Goal: Use online tool/utility: Utilize a website feature to perform a specific function

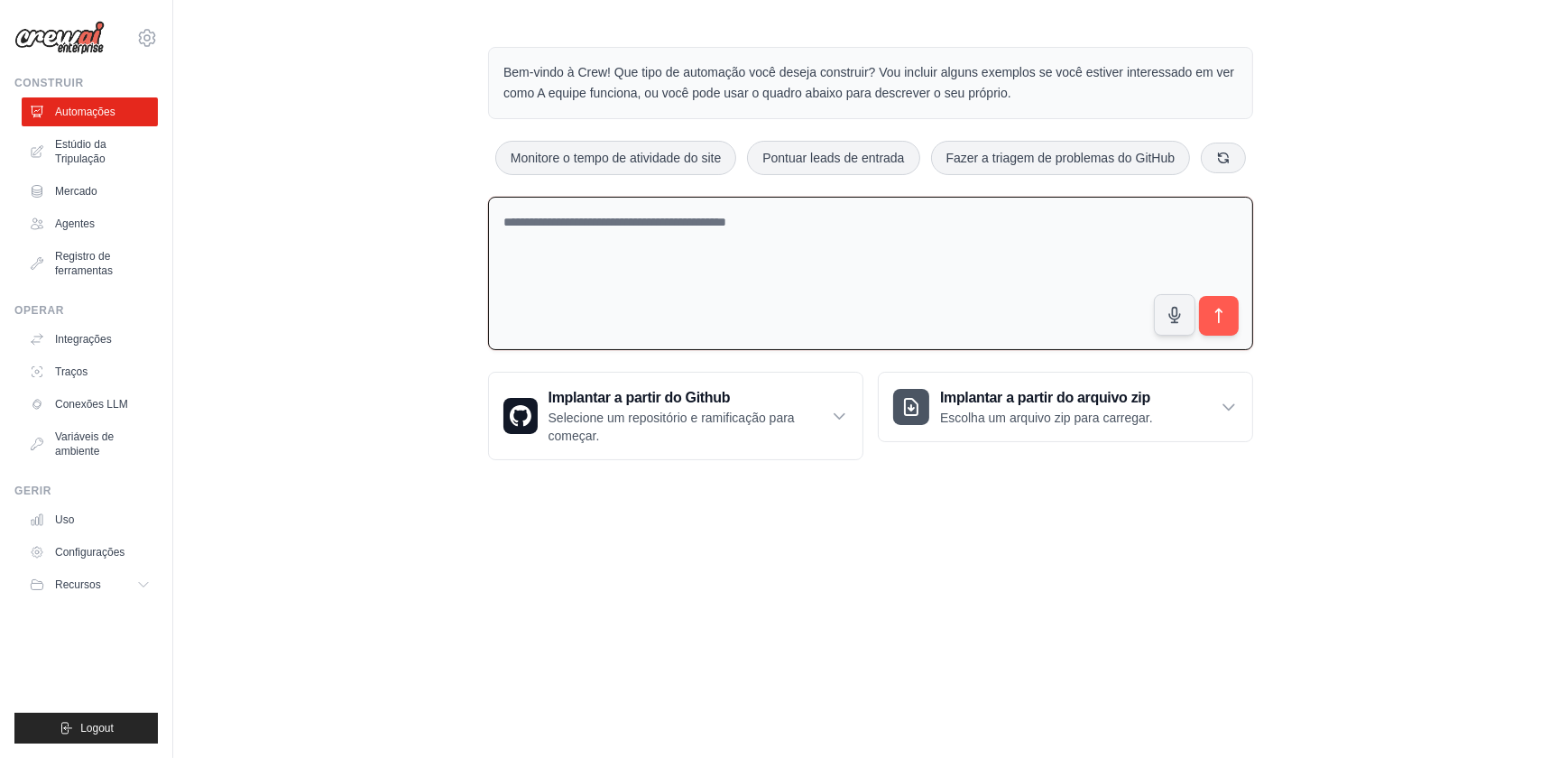
click at [525, 219] on textarea at bounding box center [870, 273] width 765 height 155
type textarea "**********"
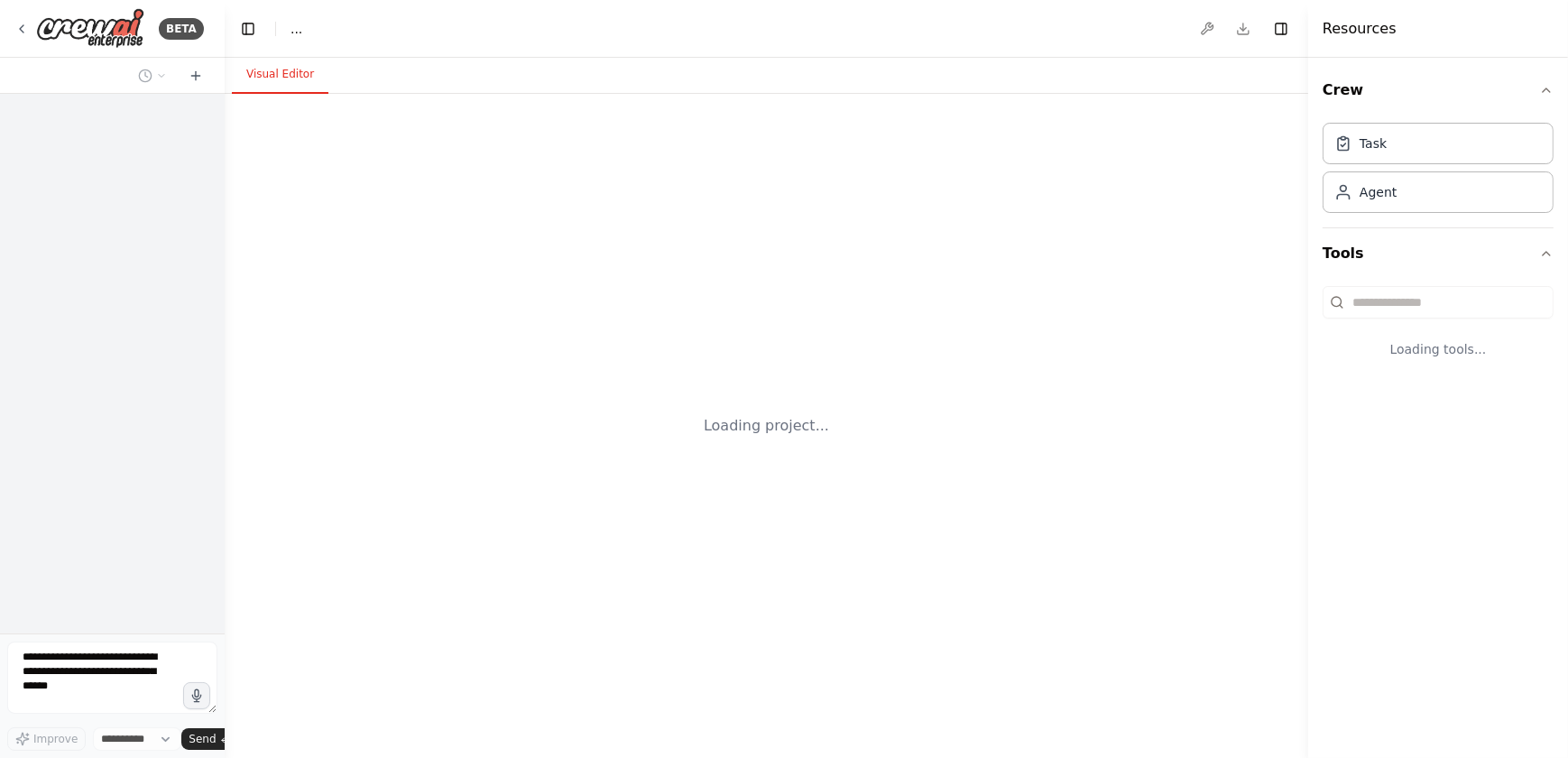
select select "****"
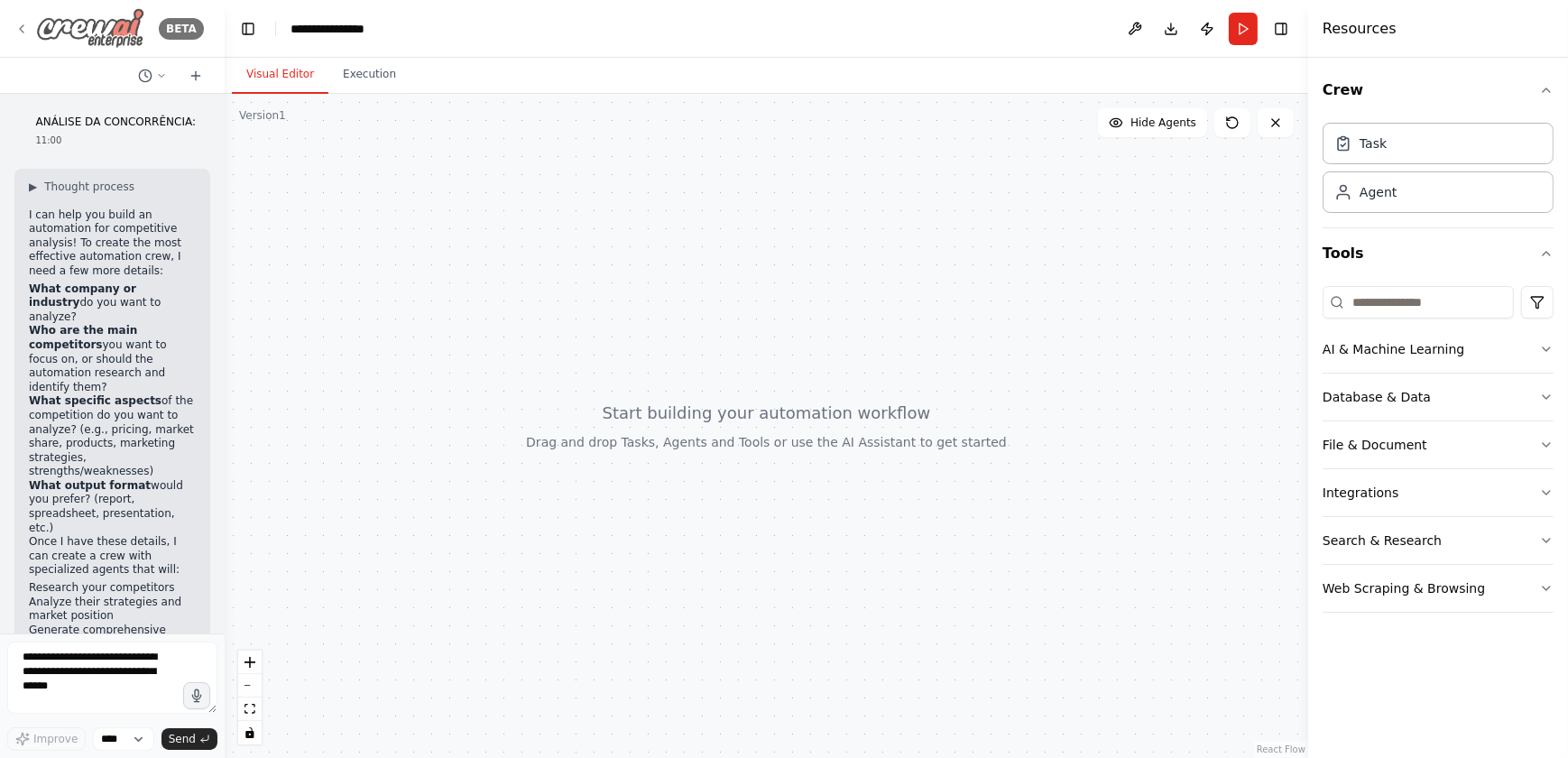
click at [26, 25] on icon at bounding box center [21, 29] width 14 height 14
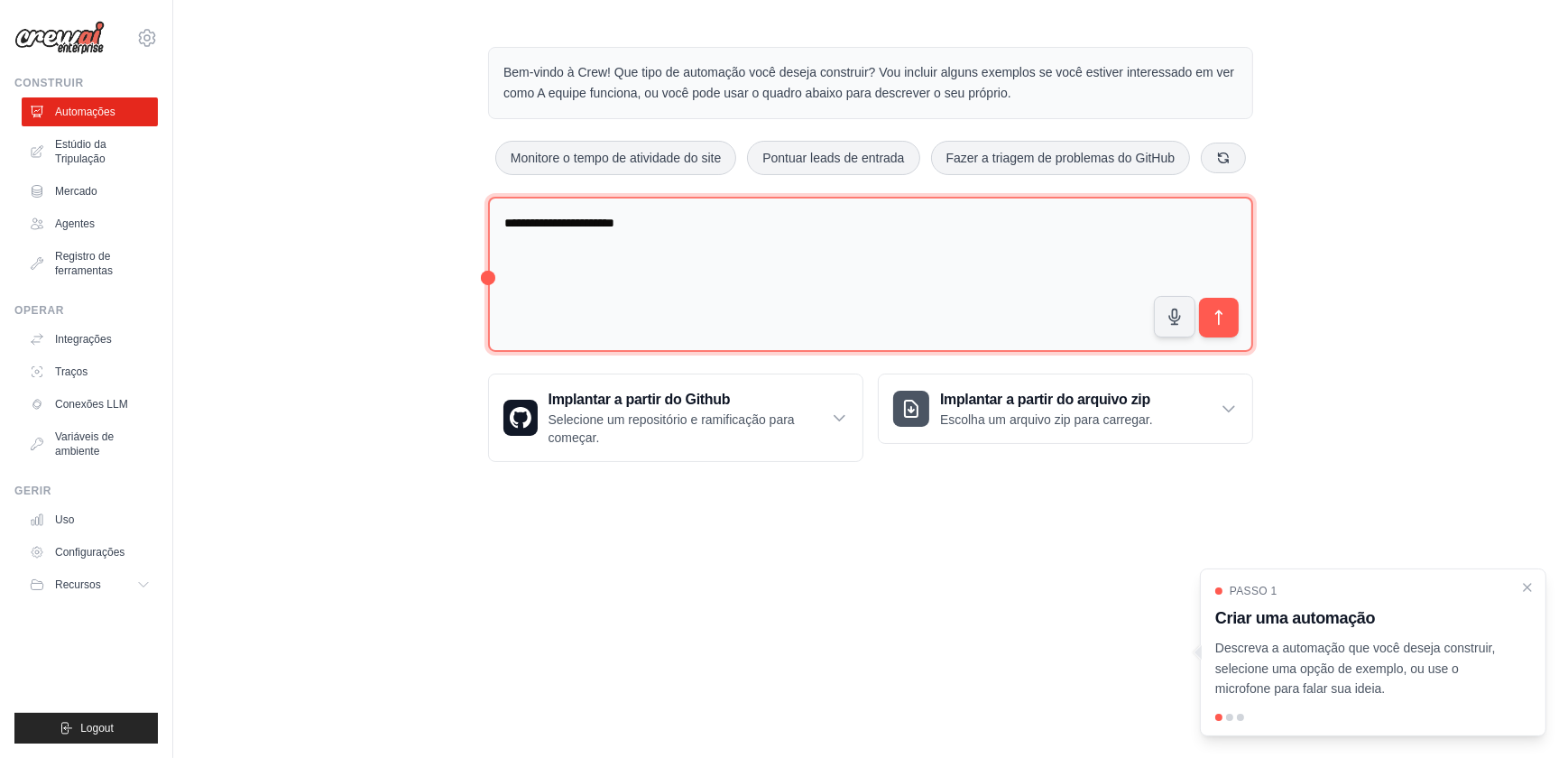
click at [535, 252] on textarea "**********" at bounding box center [870, 274] width 765 height 156
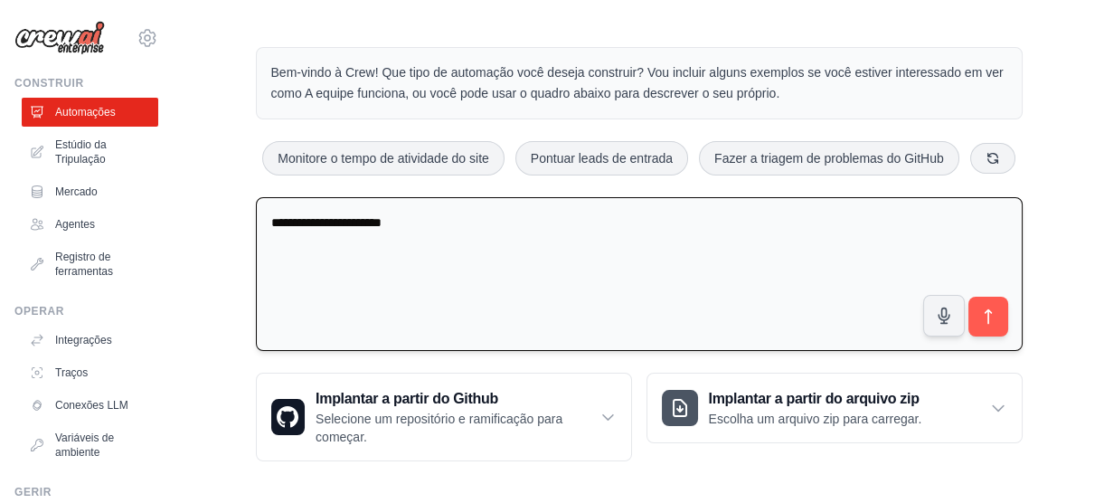
drag, startPoint x: 485, startPoint y: 225, endPoint x: 266, endPoint y: 224, distance: 218.9
click at [266, 222] on textarea "**********" at bounding box center [639, 274] width 767 height 155
paste textarea "**********"
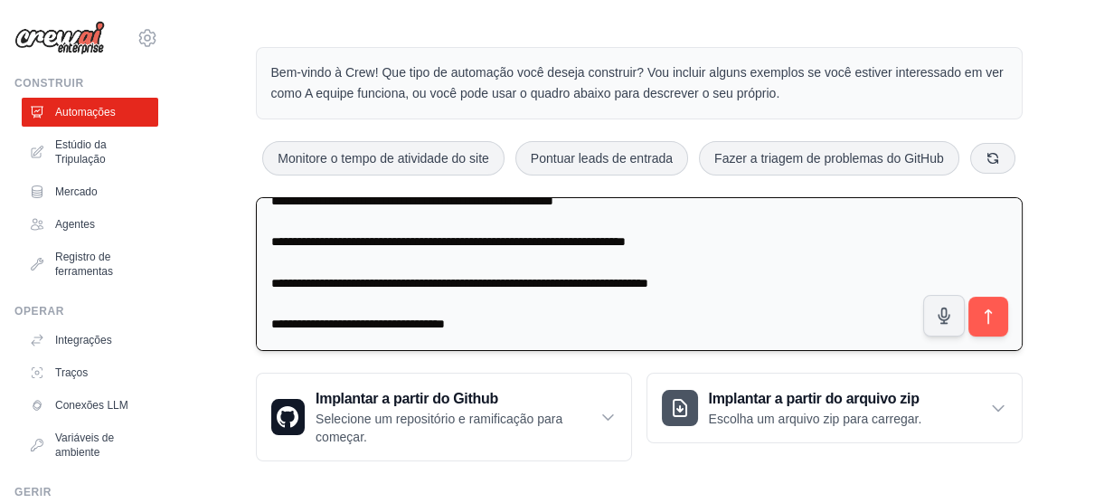
scroll to position [4, 0]
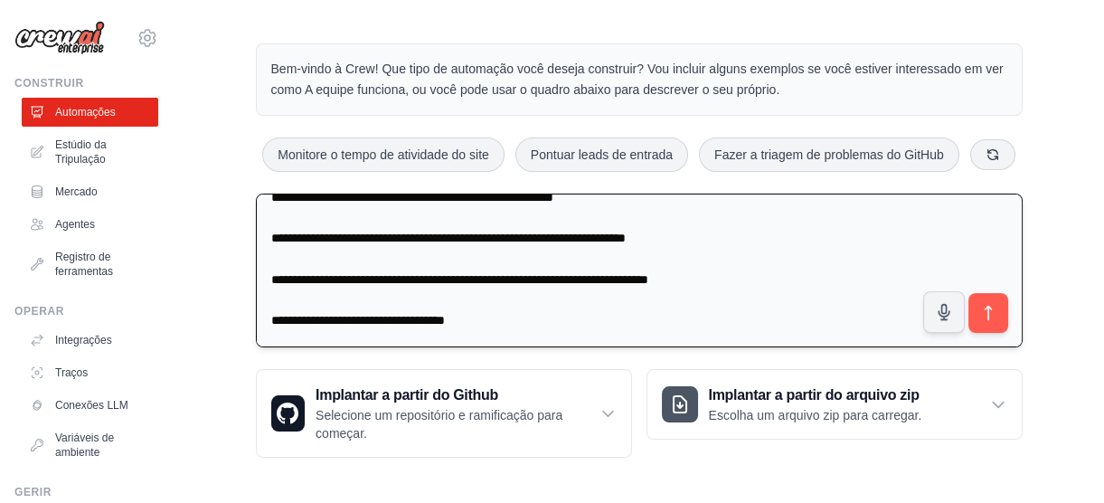
click at [532, 326] on textarea at bounding box center [639, 271] width 767 height 154
click at [313, 305] on textarea at bounding box center [639, 271] width 767 height 154
drag, startPoint x: 499, startPoint y: 324, endPoint x: 261, endPoint y: 319, distance: 238.8
click at [261, 319] on textarea at bounding box center [639, 271] width 767 height 154
click at [281, 301] on textarea at bounding box center [639, 271] width 767 height 154
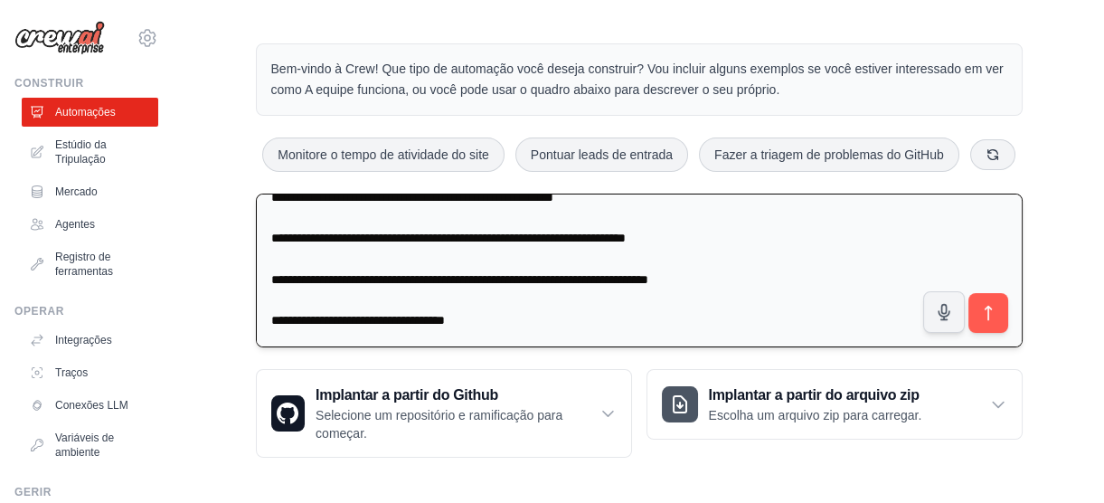
paste textarea "**********"
drag, startPoint x: 272, startPoint y: 321, endPoint x: 497, endPoint y: 322, distance: 225.2
click at [497, 322] on textarea at bounding box center [639, 271] width 767 height 154
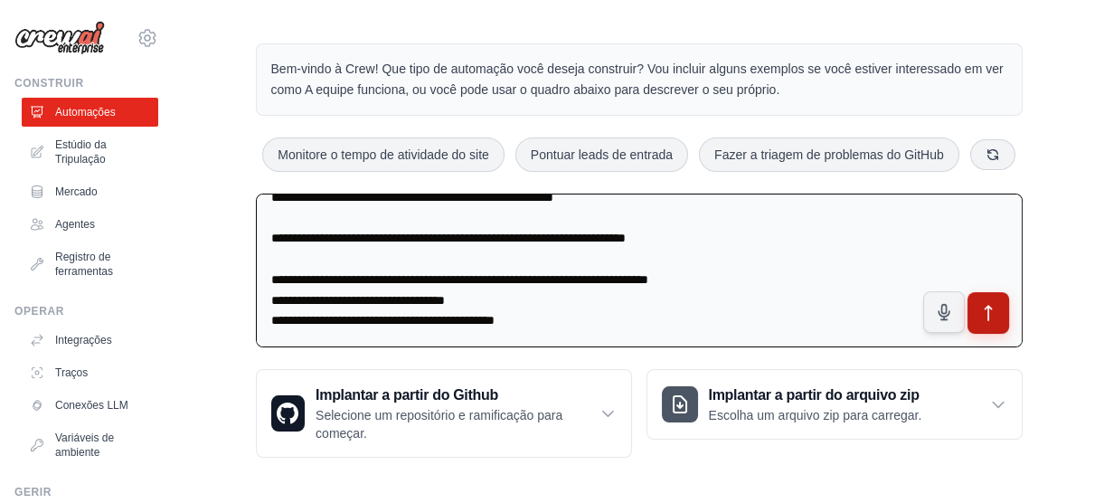
type textarea "**********"
click at [979, 309] on icon "submit" at bounding box center [988, 312] width 19 height 19
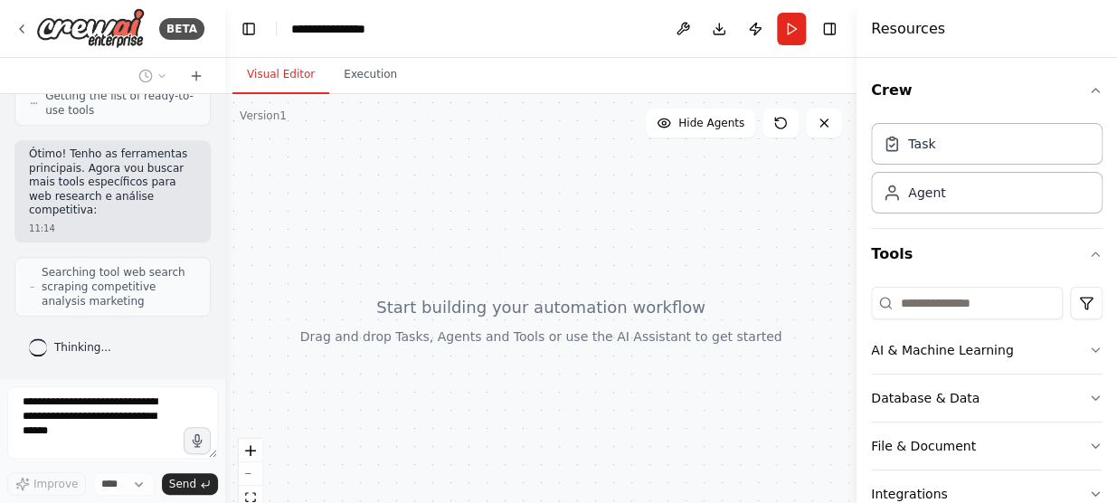
scroll to position [3242, 0]
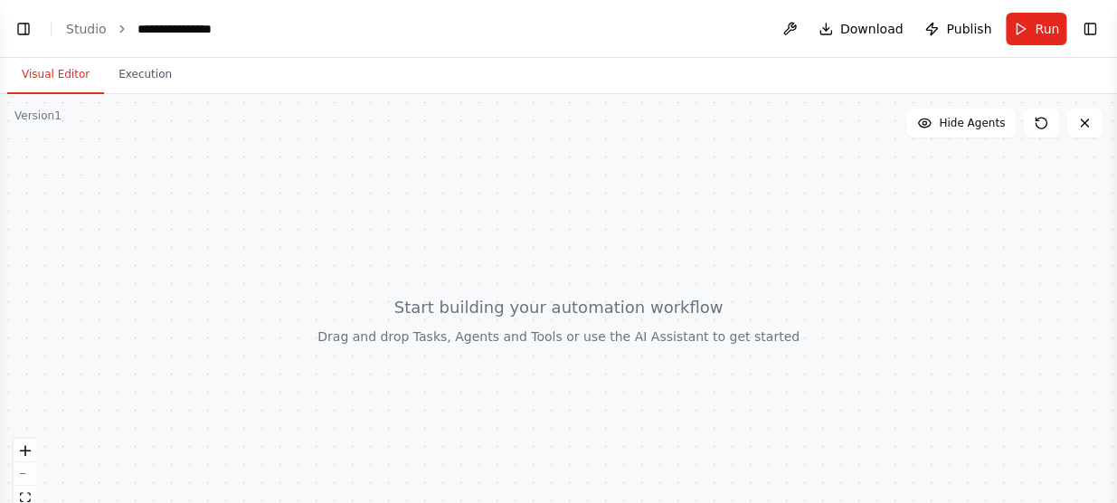
select select "****"
click at [23, 29] on button "Toggle Left Sidebar" at bounding box center [23, 28] width 25 height 25
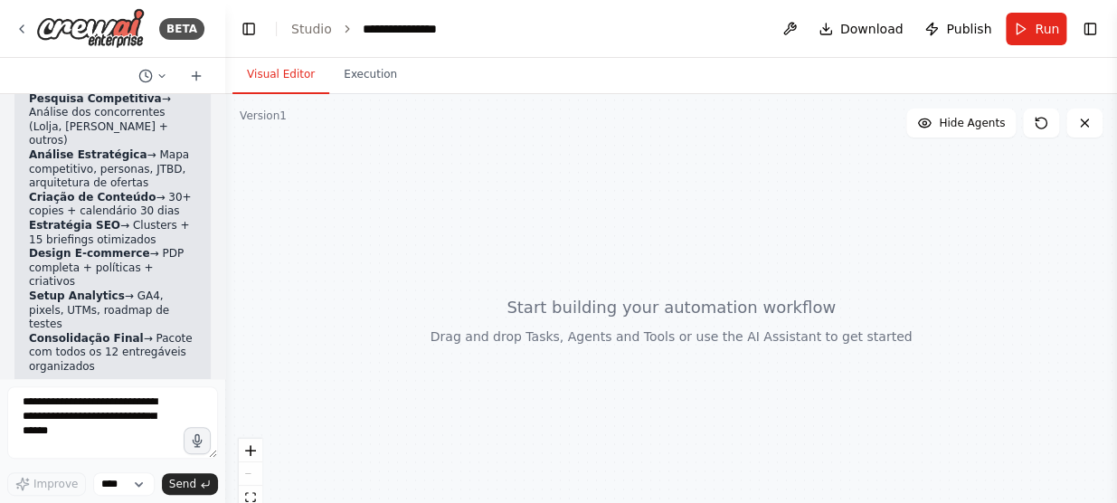
scroll to position [5267, 0]
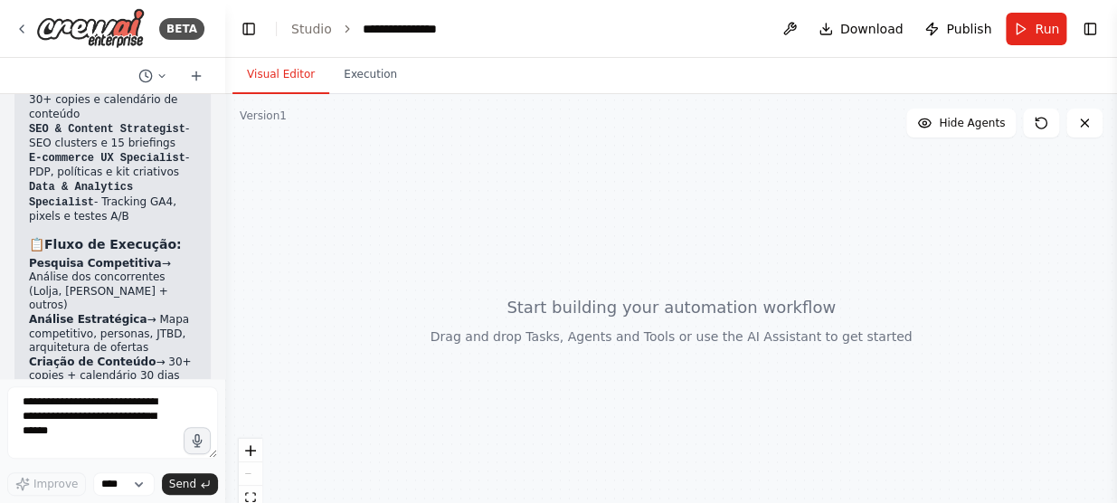
click at [490, 237] on div at bounding box center [671, 320] width 892 height 452
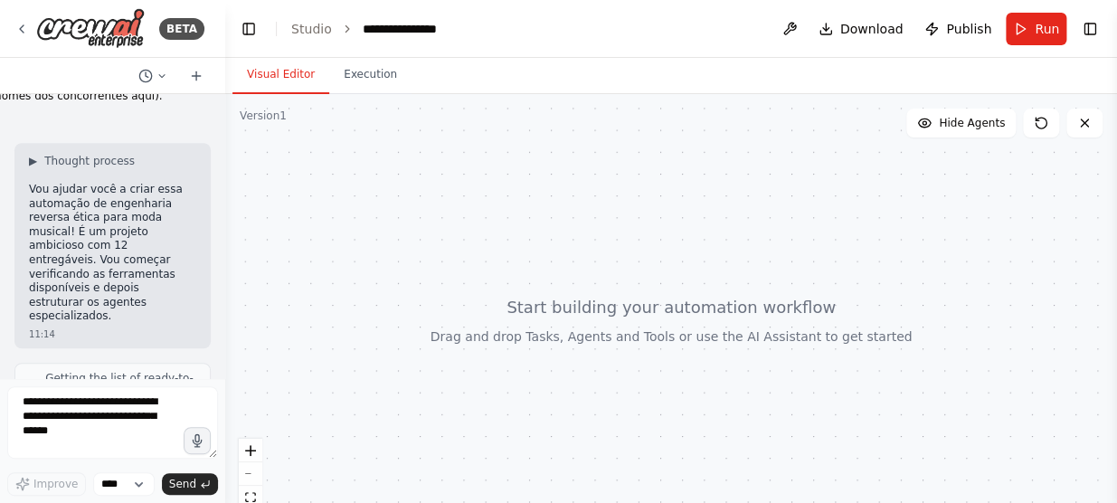
scroll to position [2635, 0]
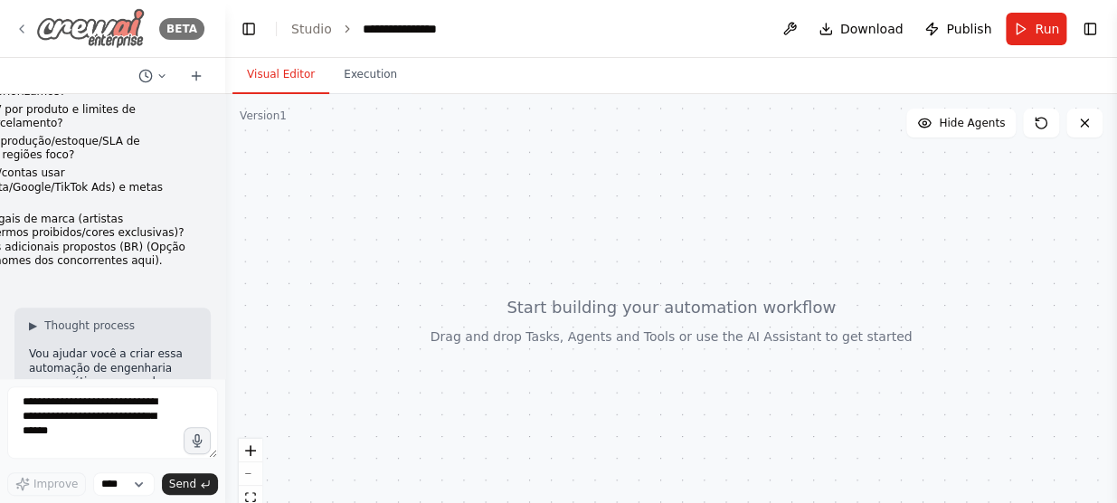
click at [24, 27] on icon at bounding box center [21, 29] width 14 height 14
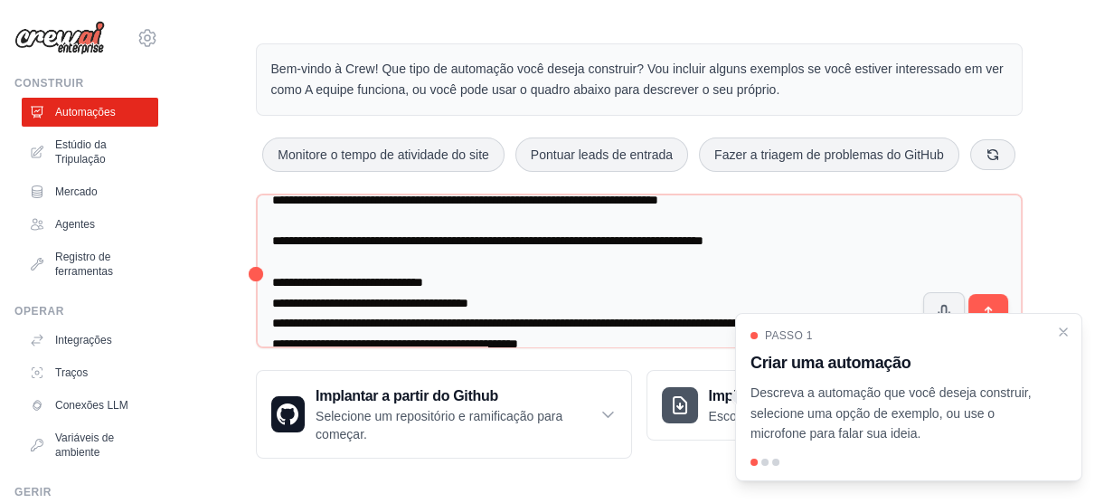
scroll to position [5, 0]
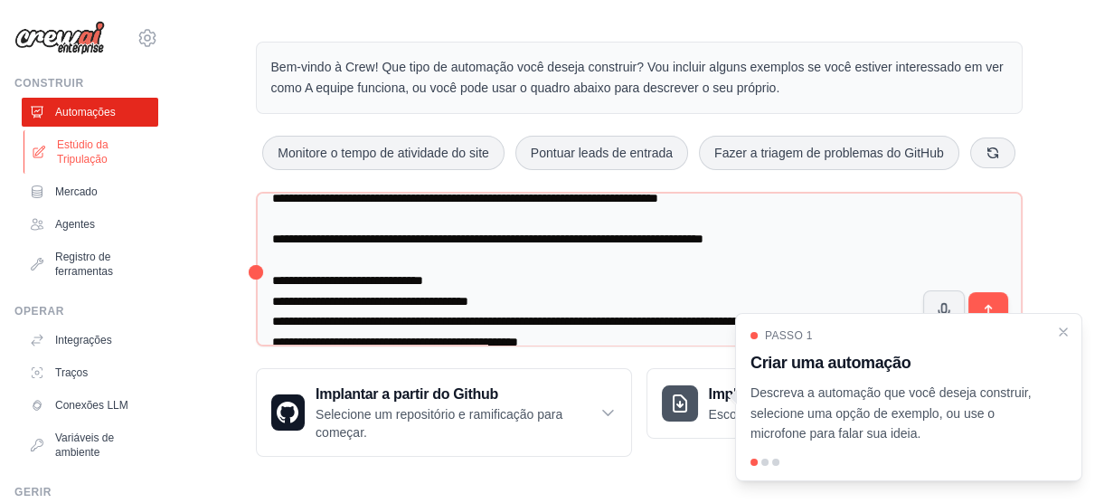
click at [81, 145] on font "Estúdio da Tripulação" at bounding box center [105, 151] width 96 height 29
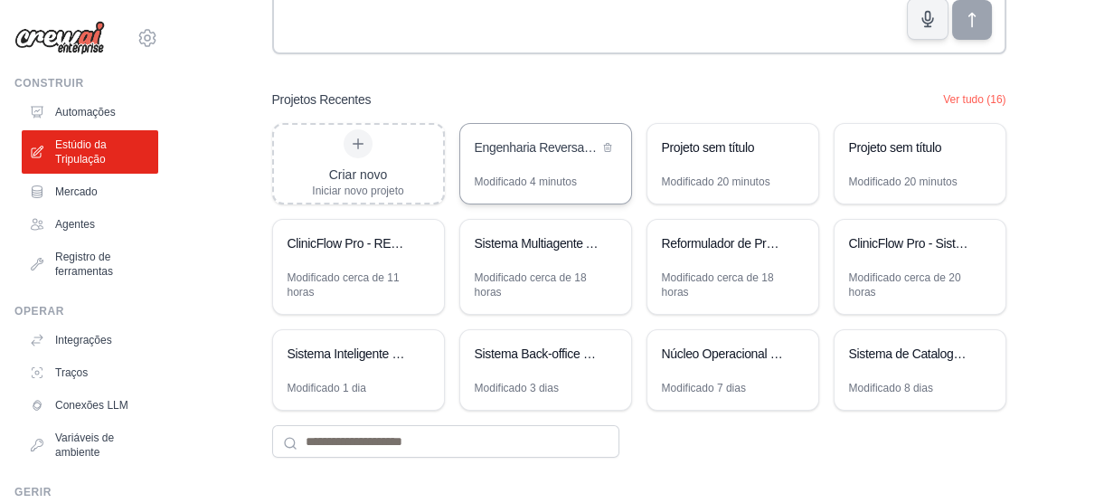
click at [504, 150] on div "Engenharia Reversa Ética - Moda Musical Growth" at bounding box center [537, 147] width 124 height 18
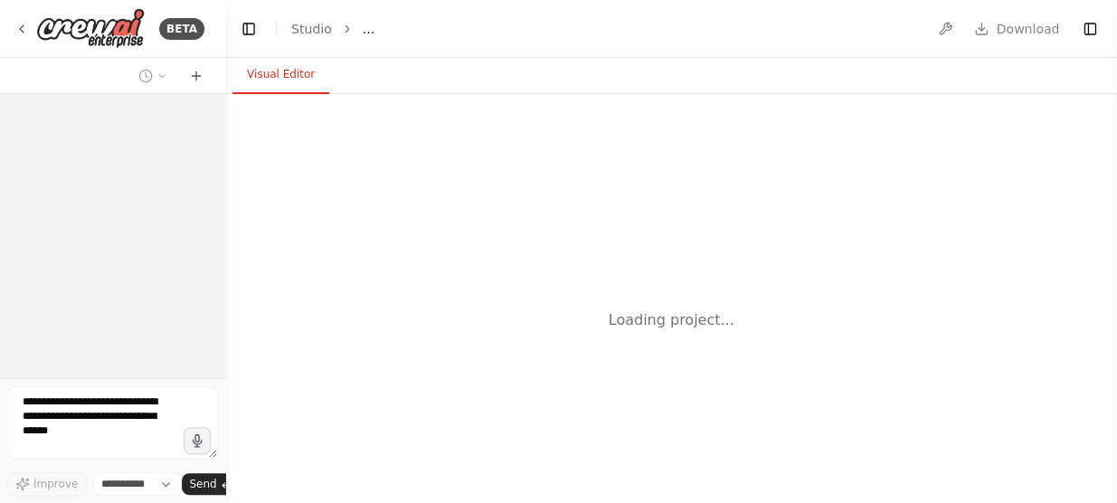
select select "****"
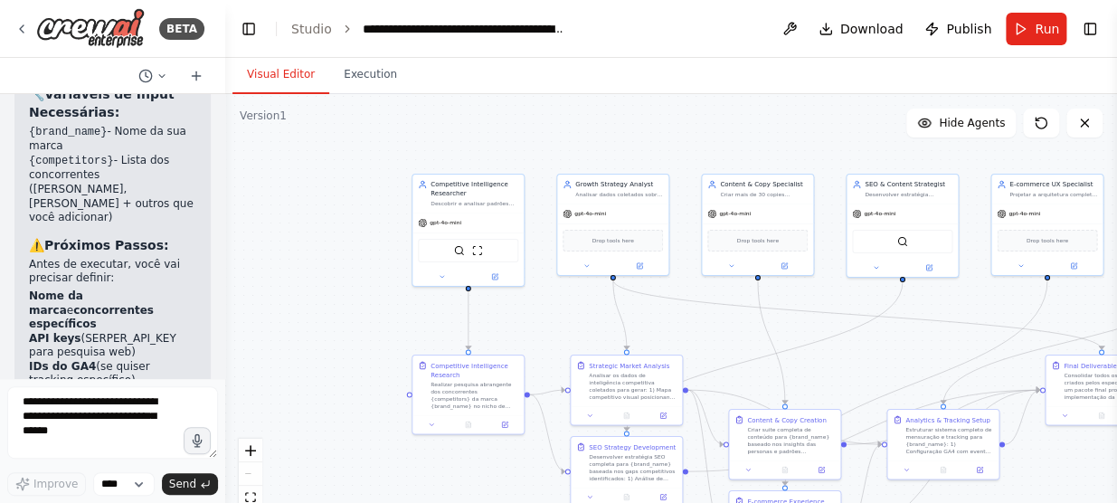
scroll to position [5761, 0]
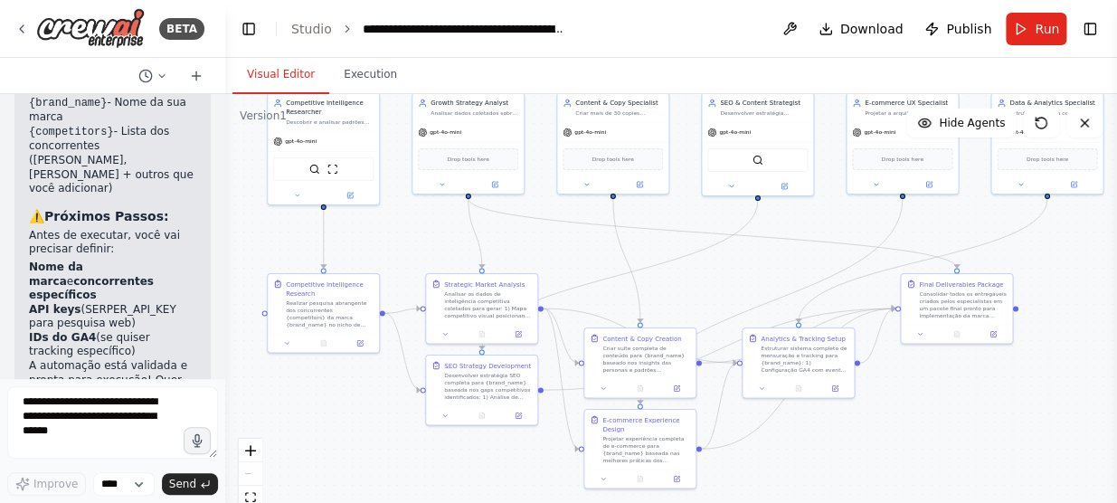
drag, startPoint x: 562, startPoint y: 332, endPoint x: 417, endPoint y: 251, distance: 166.0
click at [417, 251] on div ".deletable-edge-delete-btn { width: 20px; height: 20px; border: 0px solid #ffff…" at bounding box center [671, 320] width 892 height 452
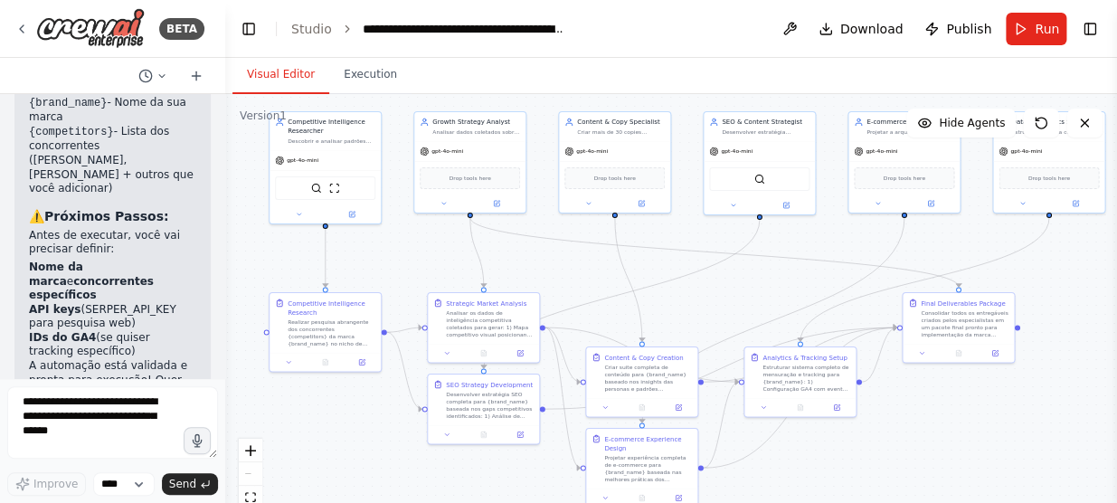
drag, startPoint x: 569, startPoint y: 244, endPoint x: 571, endPoint y: 263, distance: 19.1
click at [571, 263] on div ".deletable-edge-delete-btn { width: 20px; height: 20px; border: 0px solid #ffff…" at bounding box center [671, 320] width 892 height 452
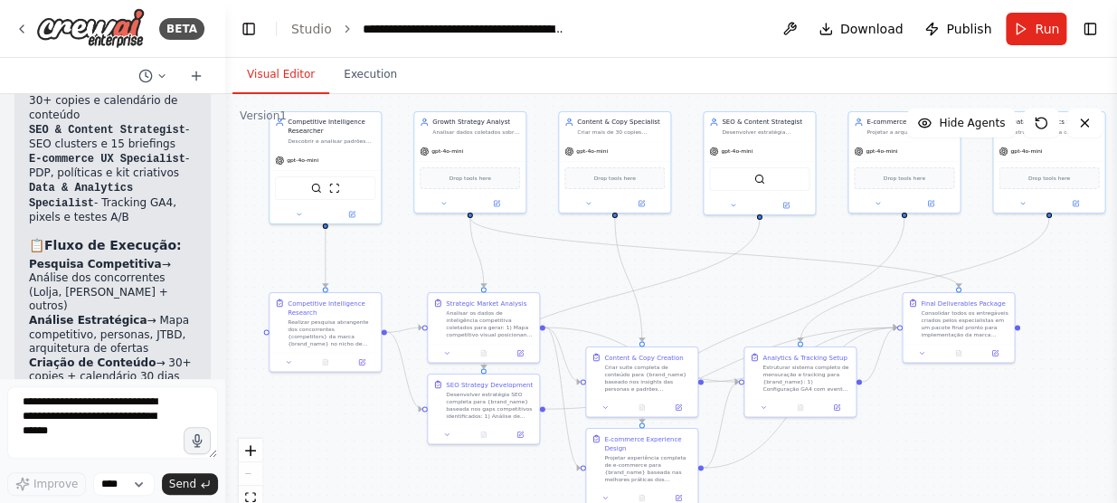
scroll to position [5760, 0]
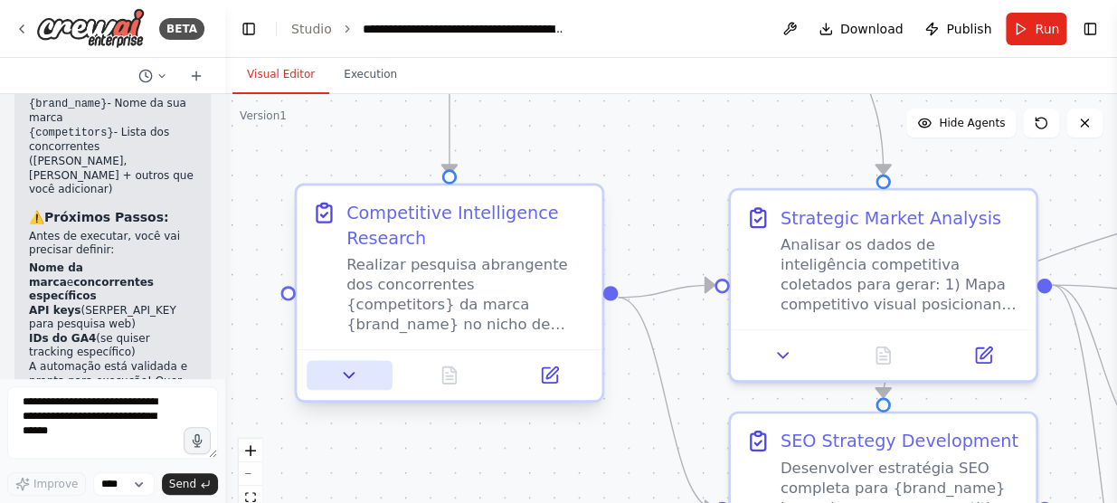
click at [346, 379] on icon at bounding box center [349, 375] width 20 height 20
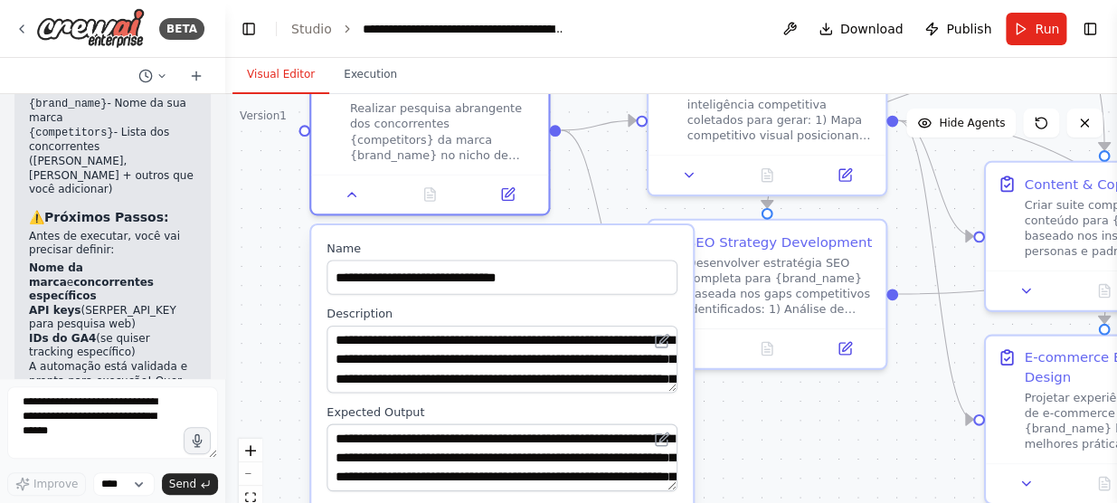
drag, startPoint x: 268, startPoint y: 416, endPoint x: 271, endPoint y: 231, distance: 185.5
click at [271, 231] on div ".deletable-edge-delete-btn { width: 20px; height: 20px; border: 0px solid #ffff…" at bounding box center [671, 320] width 892 height 452
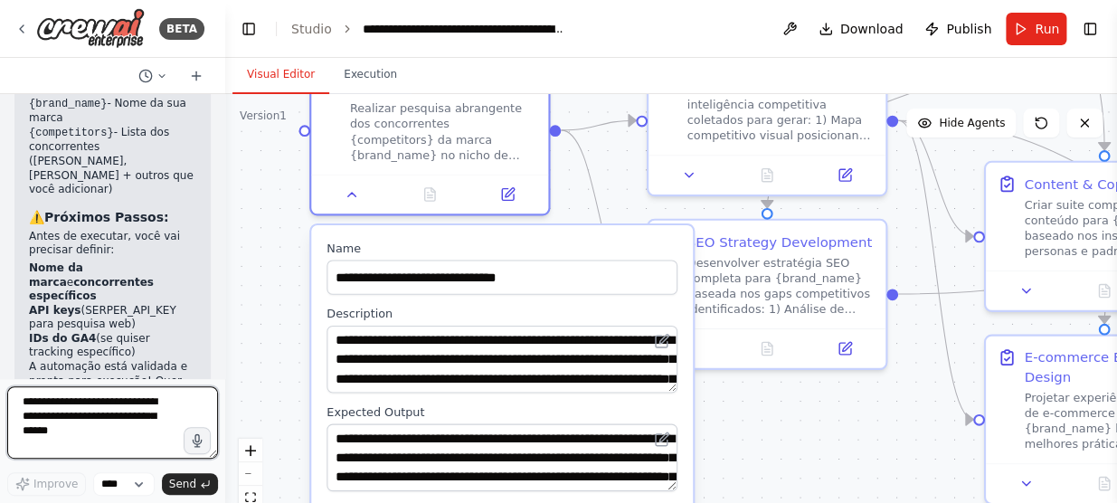
click at [99, 406] on textarea at bounding box center [112, 422] width 211 height 72
type textarea "**********"
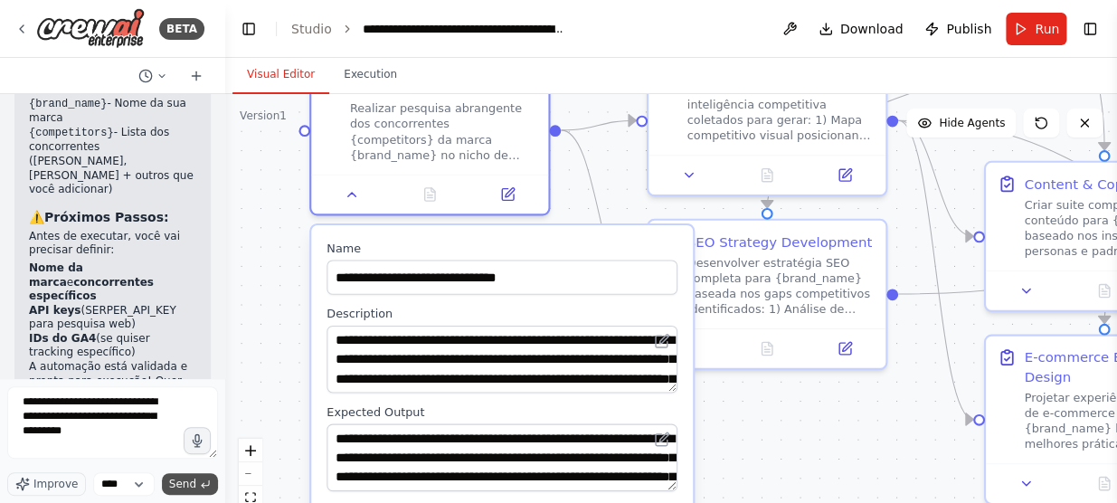
click at [188, 486] on span "Send" at bounding box center [182, 484] width 27 height 14
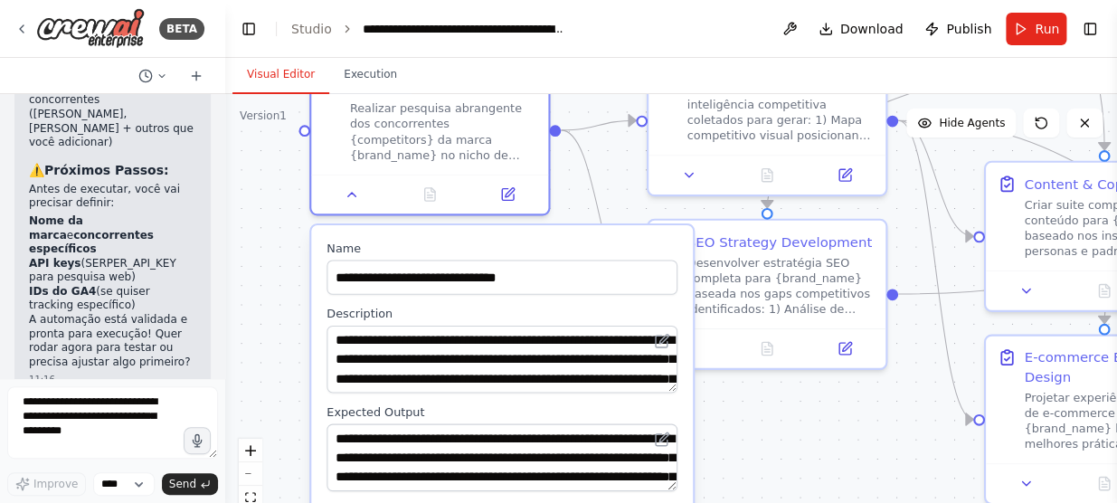
scroll to position [5897, 0]
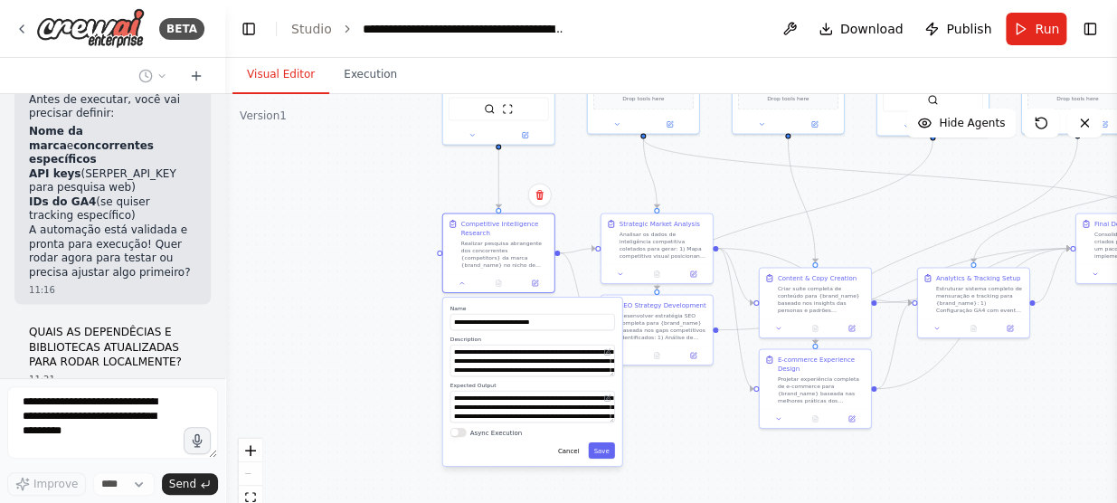
drag, startPoint x: 471, startPoint y: 260, endPoint x: 273, endPoint y: 285, distance: 199.7
click at [273, 285] on div ".deletable-edge-delete-btn { width: 20px; height: 20px; border: 0px solid #ffff…" at bounding box center [671, 320] width 892 height 452
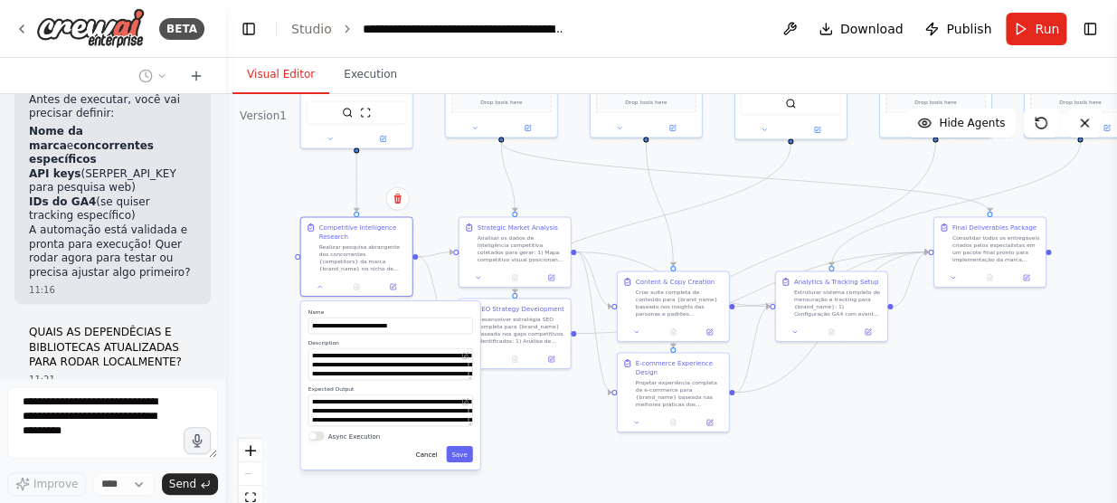
drag, startPoint x: 1015, startPoint y: 393, endPoint x: 948, endPoint y: 396, distance: 67.0
click at [948, 396] on div ".deletable-edge-delete-btn { width: 20px; height: 20px; border: 0px solid #ffff…" at bounding box center [671, 320] width 892 height 452
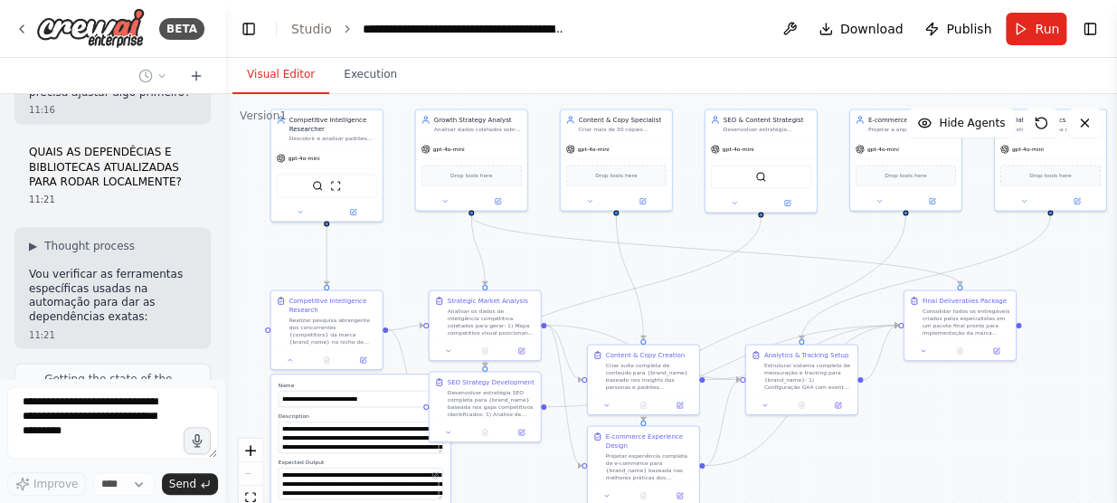
scroll to position [6090, 0]
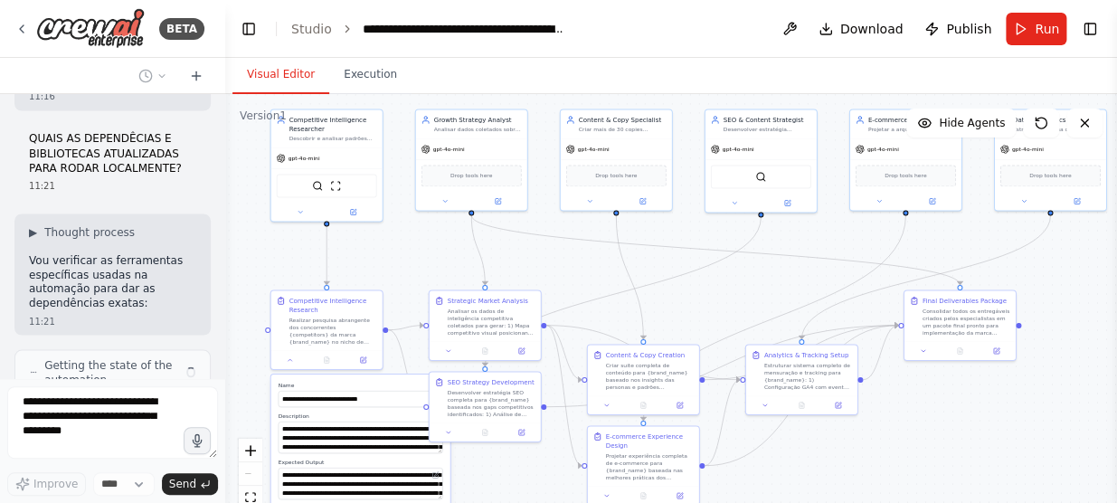
drag, startPoint x: 611, startPoint y: 191, endPoint x: 583, endPoint y: 264, distance: 78.4
click at [583, 264] on div ".deletable-edge-delete-btn { width: 20px; height: 20px; border: 0px solid #ffff…" at bounding box center [671, 320] width 892 height 452
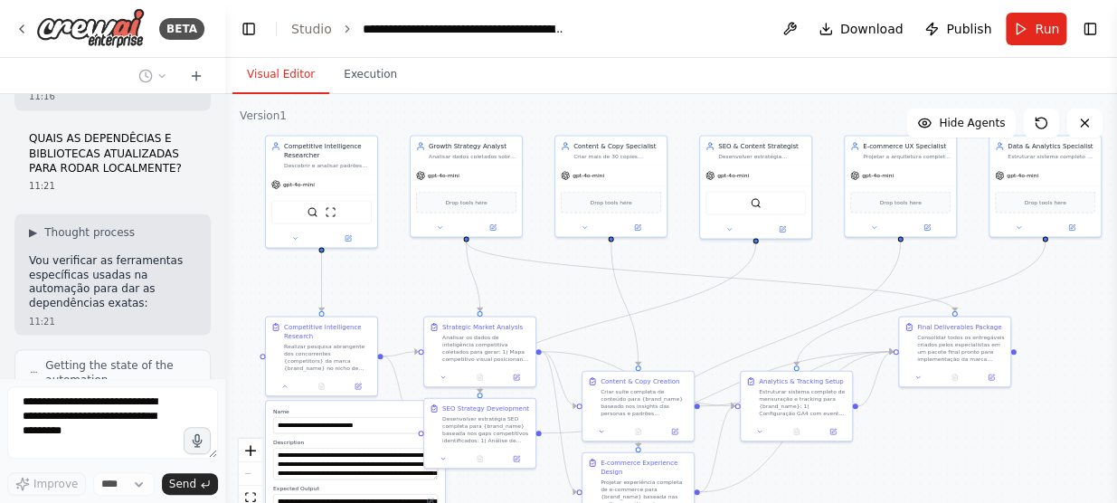
drag, startPoint x: 602, startPoint y: 327, endPoint x: 562, endPoint y: 298, distance: 49.9
click at [562, 298] on div ".deletable-edge-delete-btn { width: 20px; height: 20px; border: 0px solid #ffff…" at bounding box center [671, 320] width 892 height 452
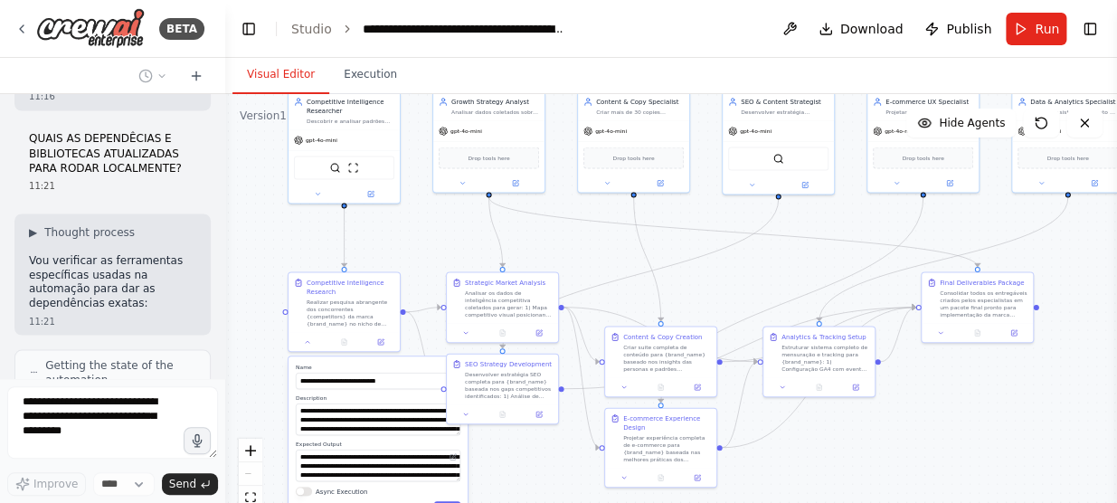
drag, startPoint x: 882, startPoint y: 470, endPoint x: 904, endPoint y: 426, distance: 49.4
click at [904, 426] on div ".deletable-edge-delete-btn { width: 20px; height: 20px; border: 0px solid #ffff…" at bounding box center [671, 320] width 892 height 452
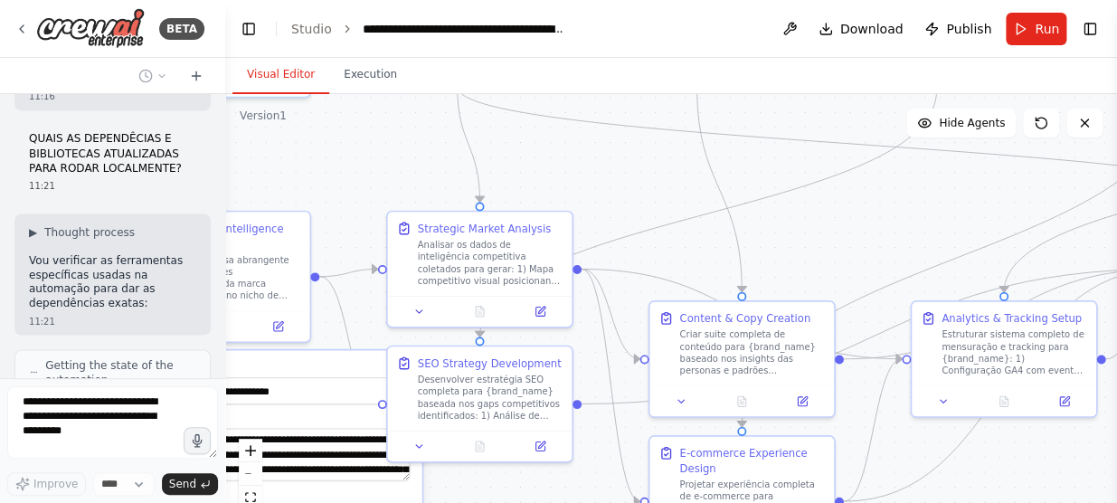
drag, startPoint x: 623, startPoint y: 245, endPoint x: 846, endPoint y: 242, distance: 222.5
click at [846, 242] on div ".deletable-edge-delete-btn { width: 20px; height: 20px; border: 0px solid #ffff…" at bounding box center [671, 320] width 892 height 452
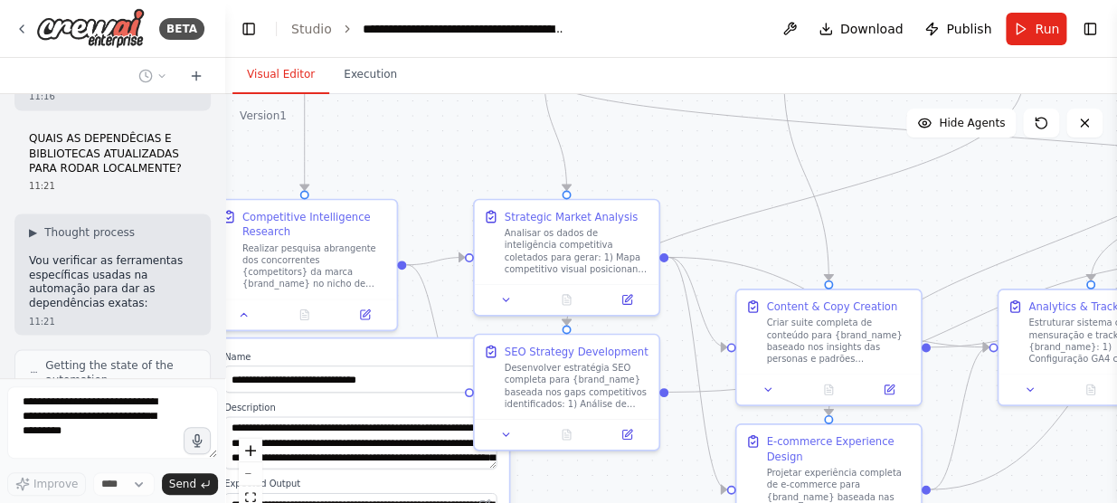
drag, startPoint x: 390, startPoint y: 168, endPoint x: 477, endPoint y: 156, distance: 87.6
click at [477, 156] on div ".deletable-edge-delete-btn { width: 20px; height: 20px; border: 0px solid #ffff…" at bounding box center [671, 320] width 892 height 452
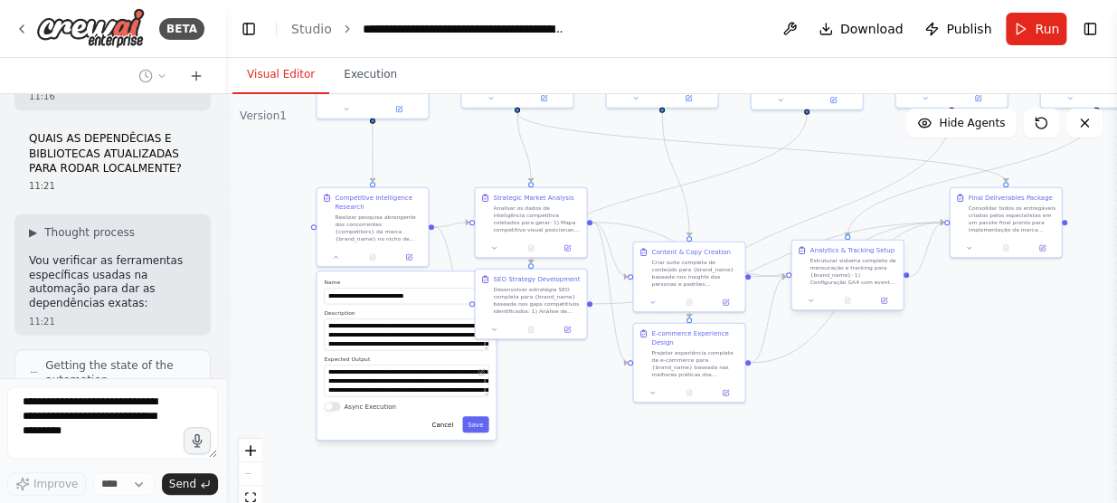
drag, startPoint x: 940, startPoint y: 446, endPoint x: 878, endPoint y: 256, distance: 199.7
click at [838, 426] on div ".deletable-edge-delete-btn { width: 20px; height: 20px; border: 0px solid #ffff…" at bounding box center [671, 320] width 892 height 452
click at [1040, 28] on span "Run" at bounding box center [1047, 29] width 24 height 18
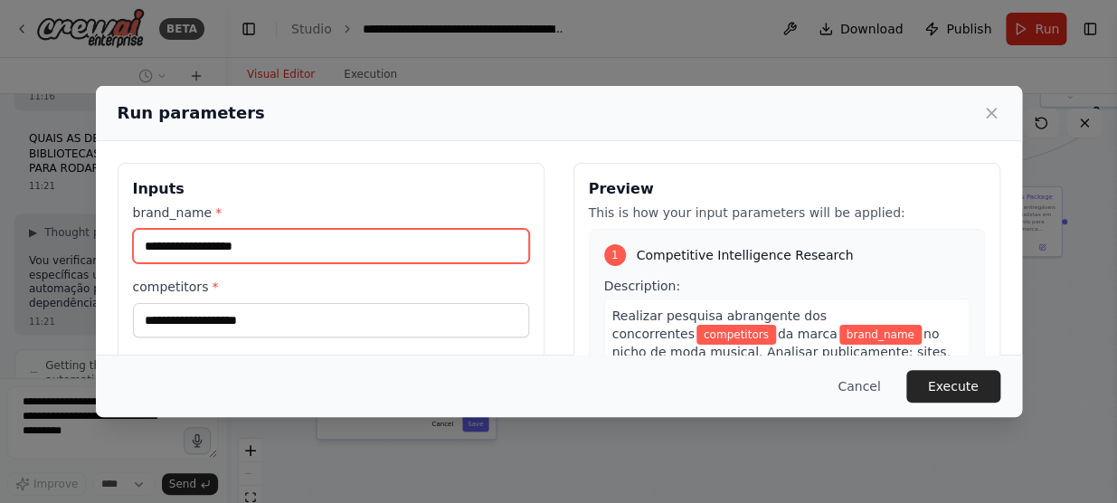
click at [146, 244] on input "brand_name *" at bounding box center [331, 246] width 396 height 34
type input "*"
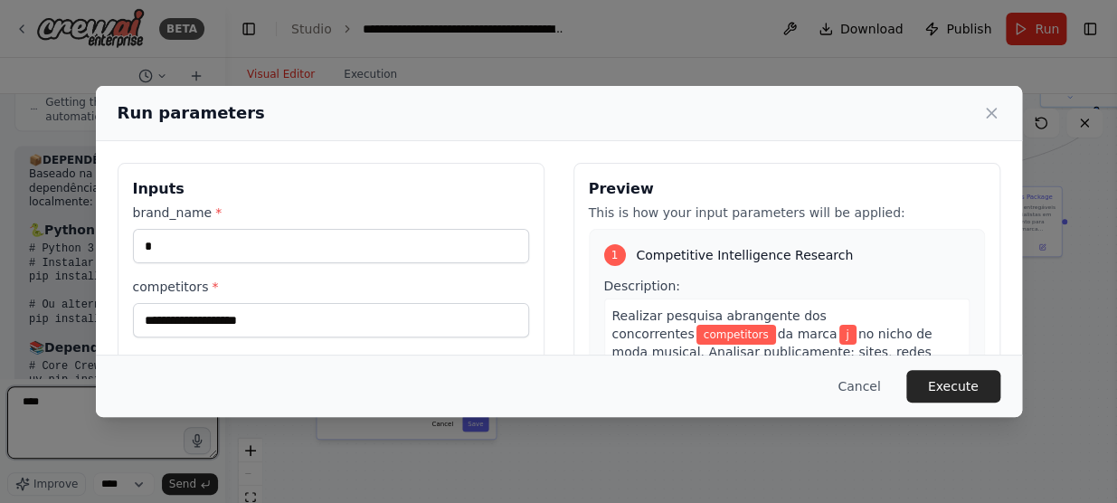
type textarea "****"
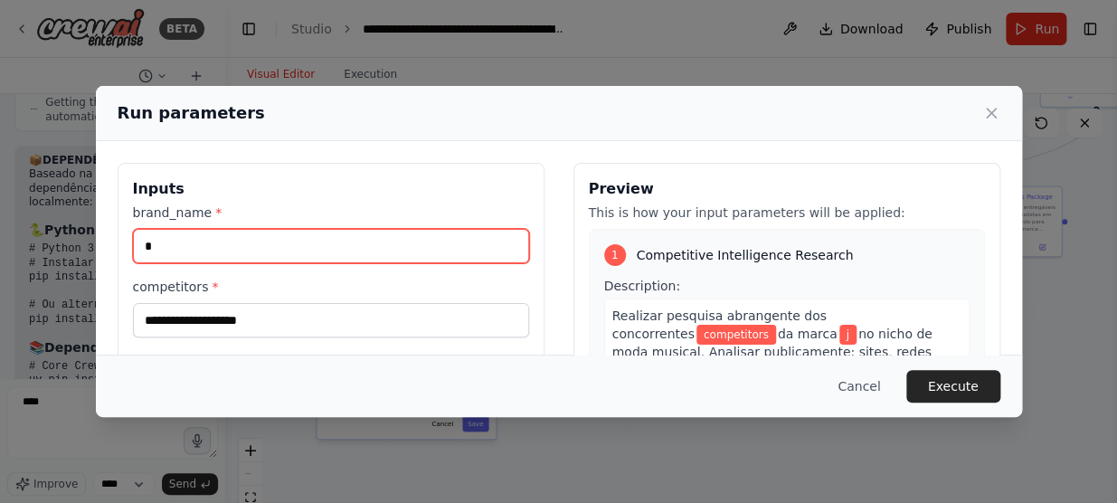
click at [166, 249] on input "*" at bounding box center [331, 246] width 396 height 34
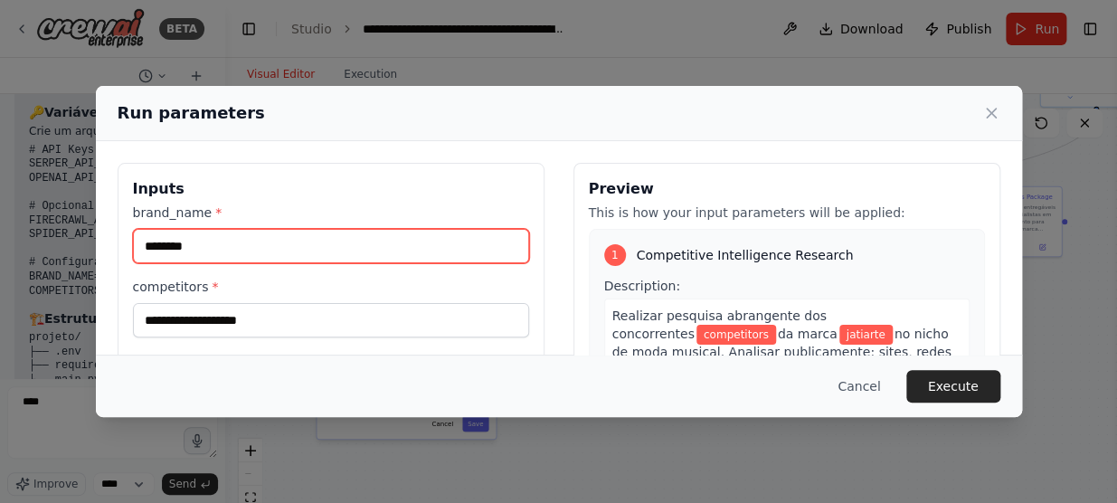
type input "********"
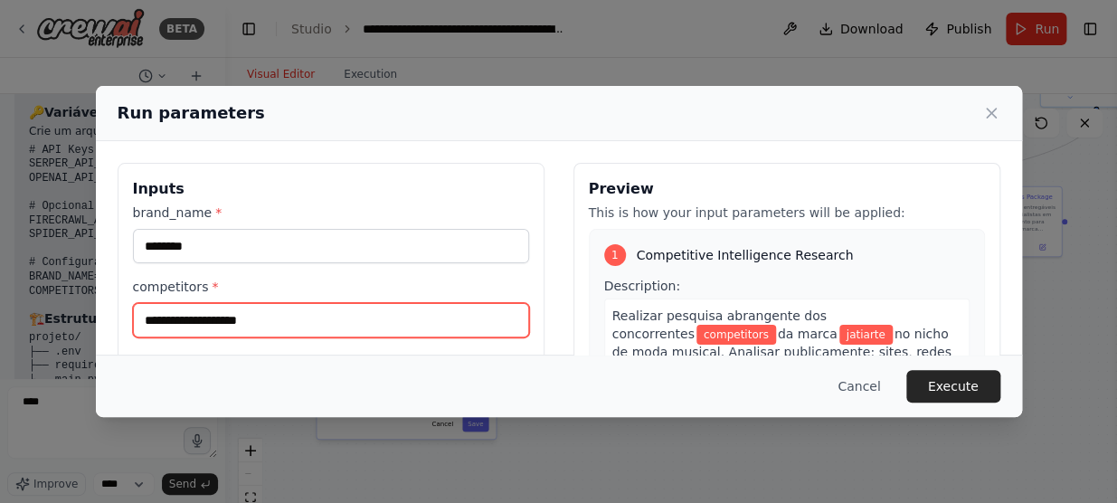
click at [147, 317] on input "competitors *" at bounding box center [331, 320] width 396 height 34
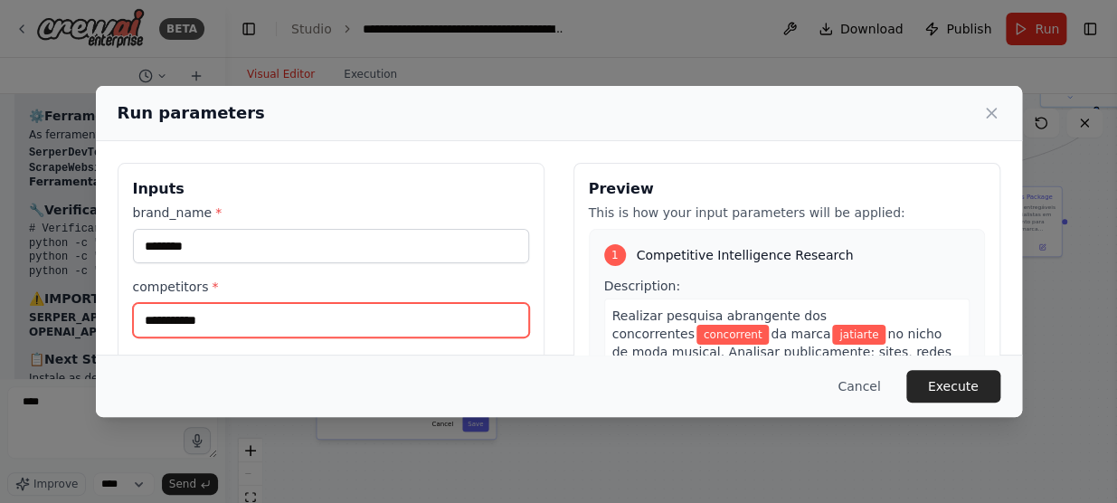
scroll to position [7649, 0]
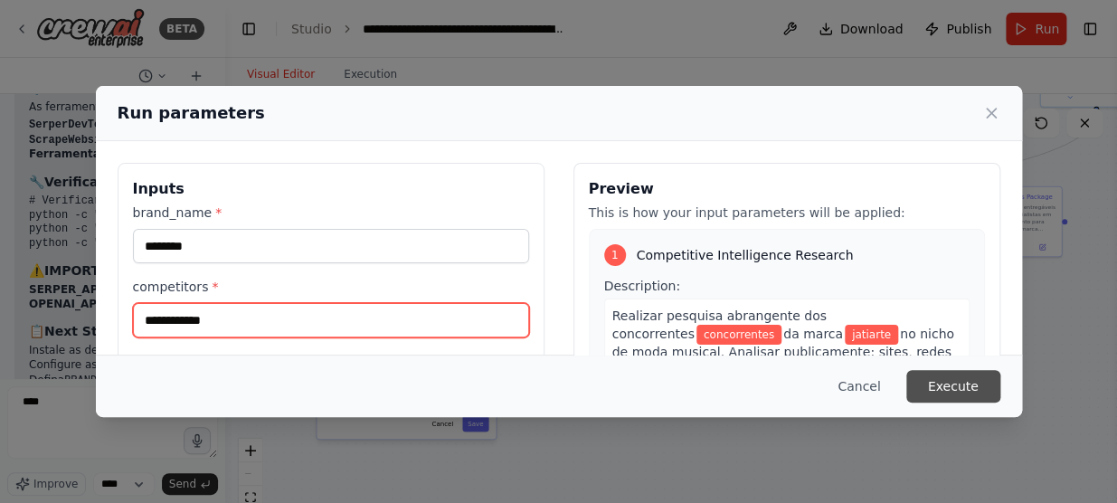
type input "**********"
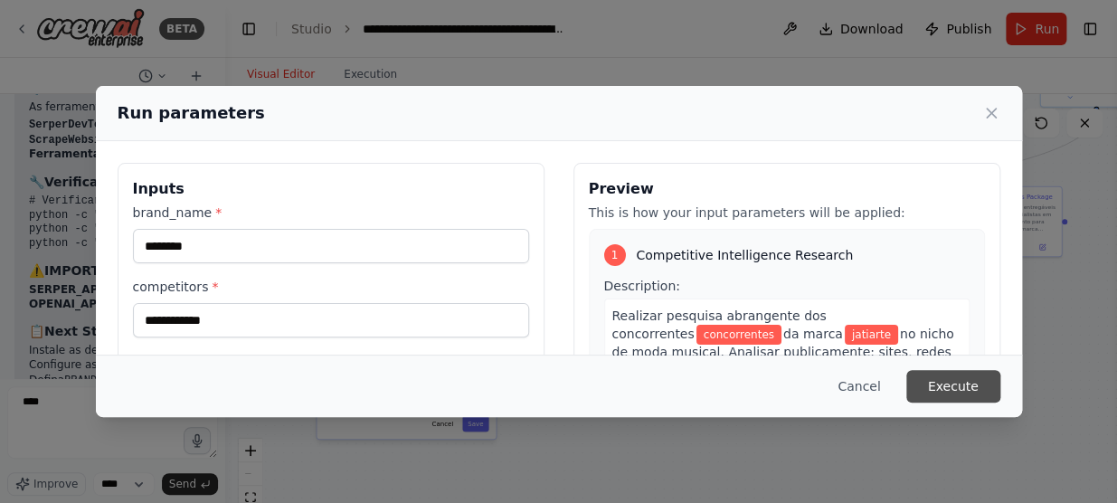
click at [952, 383] on button "Execute" at bounding box center [953, 386] width 94 height 33
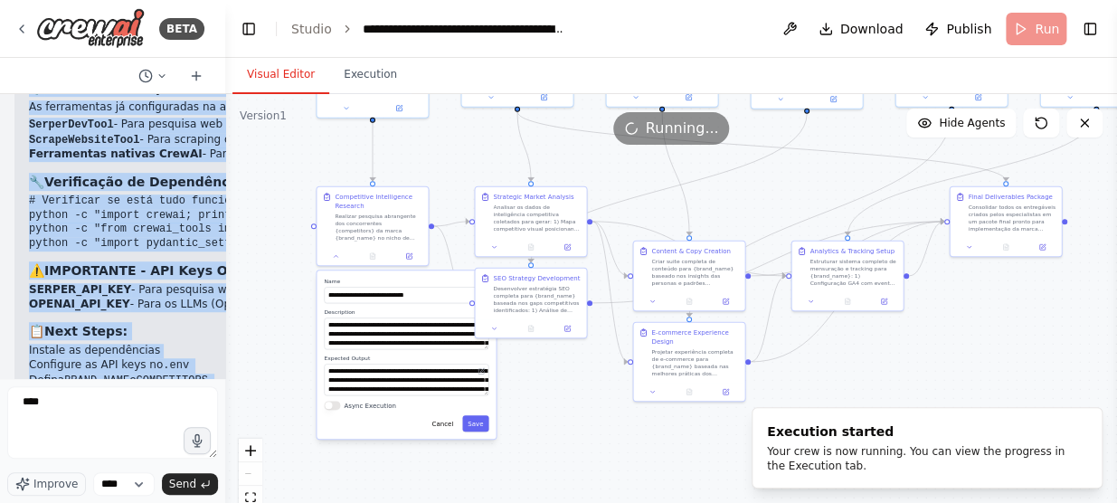
drag, startPoint x: 33, startPoint y: 267, endPoint x: 165, endPoint y: 357, distance: 160.1
copy div "📦 DEPENDÊNCIAS E SETUP COMPLETO Baseado na automação criada, aqui estão as depe…"
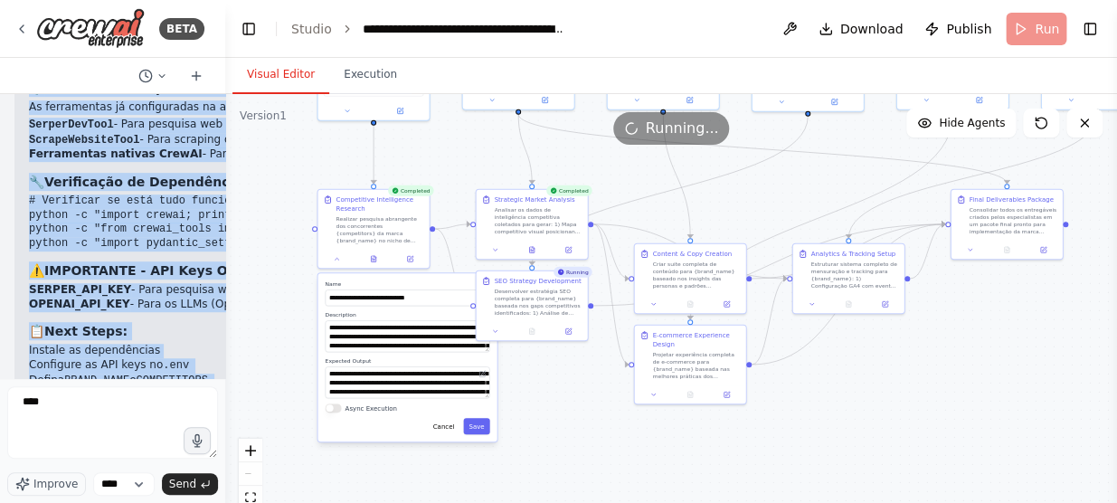
click at [977, 365] on div ".deletable-edge-delete-btn { width: 20px; height: 20px; border: 0px solid #ffff…" at bounding box center [671, 320] width 892 height 452
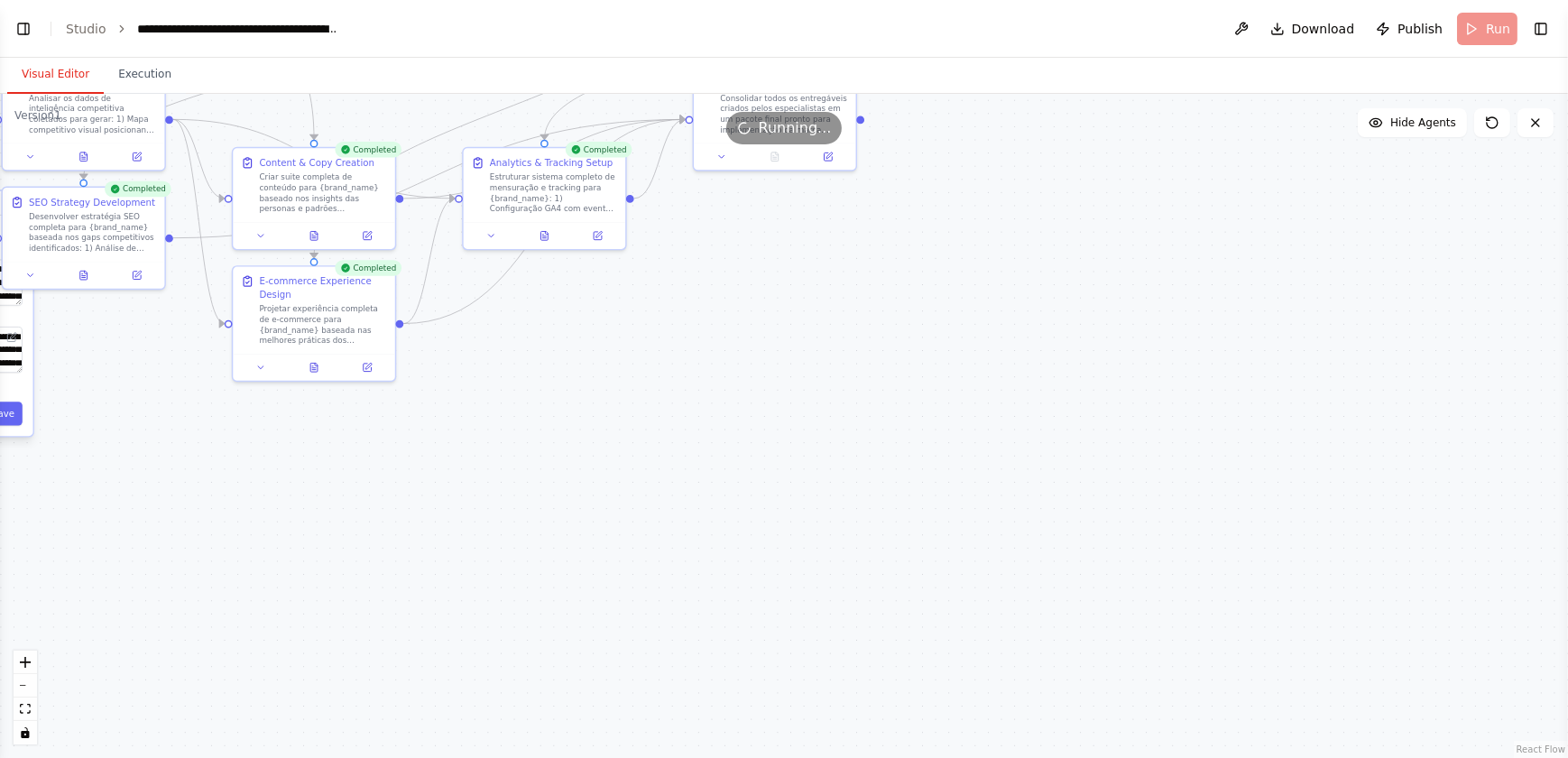
select select "****"
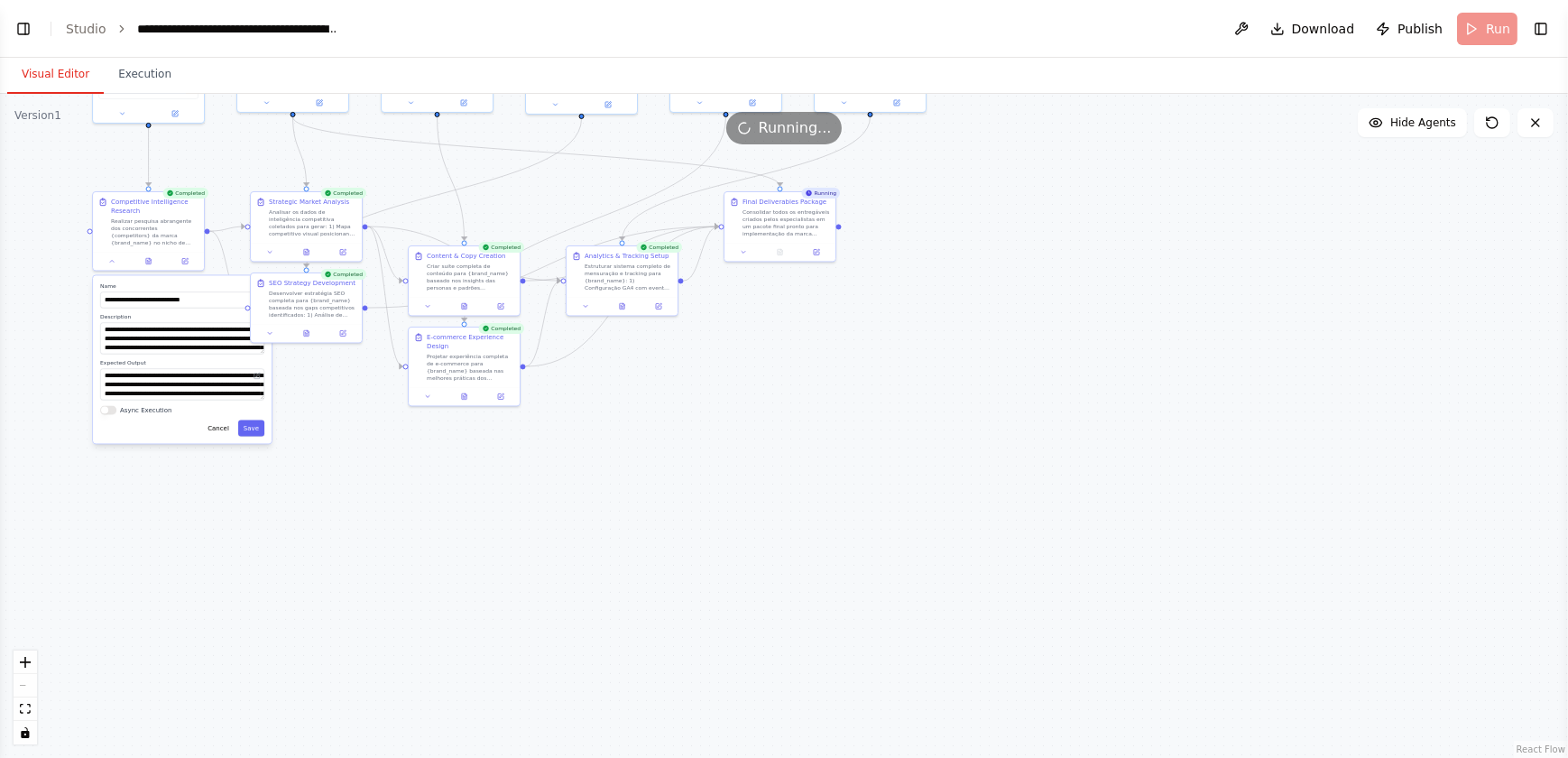
scroll to position [7374, 0]
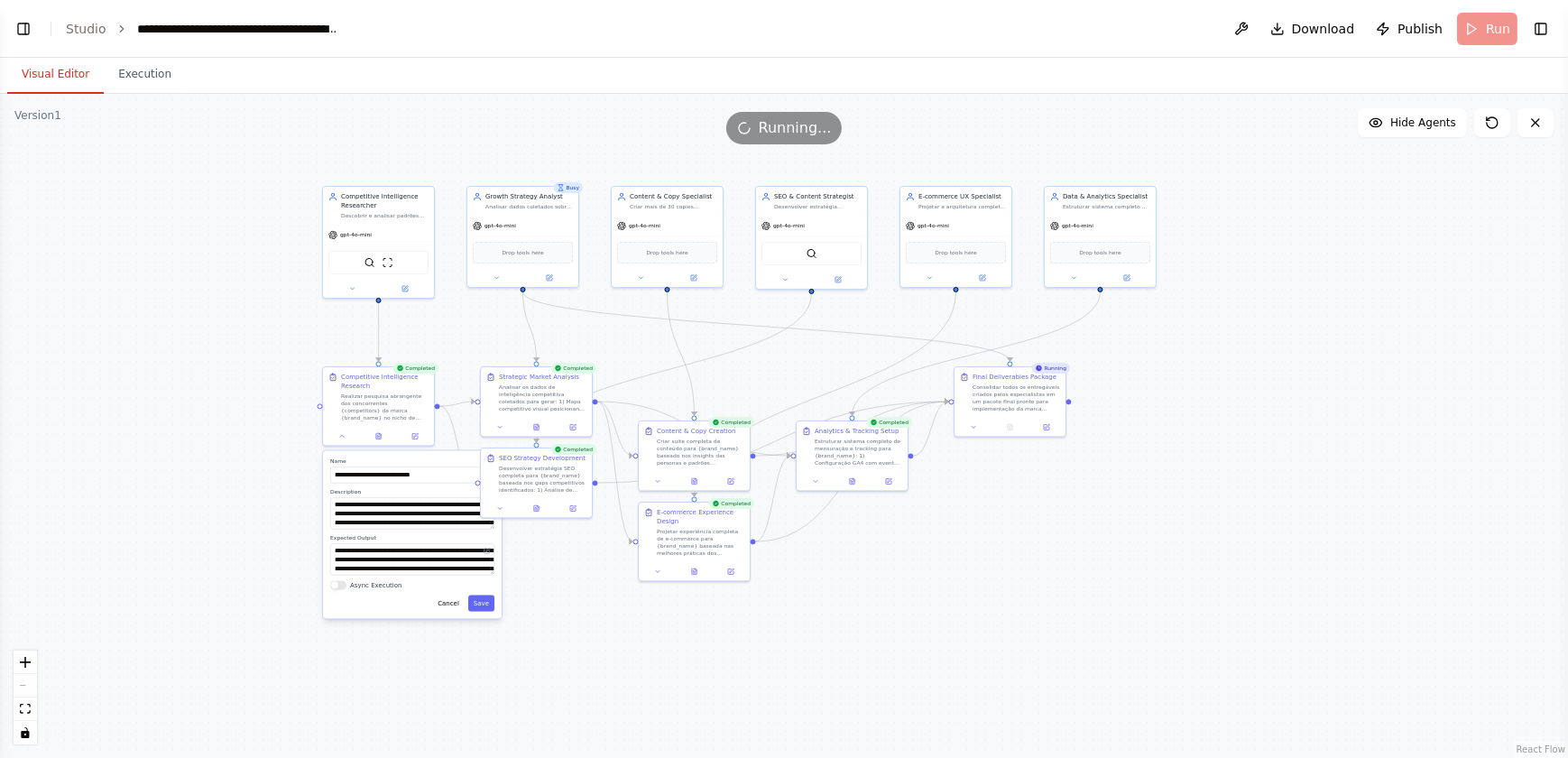
drag, startPoint x: 709, startPoint y: 503, endPoint x: 905, endPoint y: 640, distance: 239.1
click at [905, 501] on div ".deletable-edge-delete-btn { width: 20px; height: 20px; border: 0px solid #ffff…" at bounding box center [784, 426] width 1568 height 664
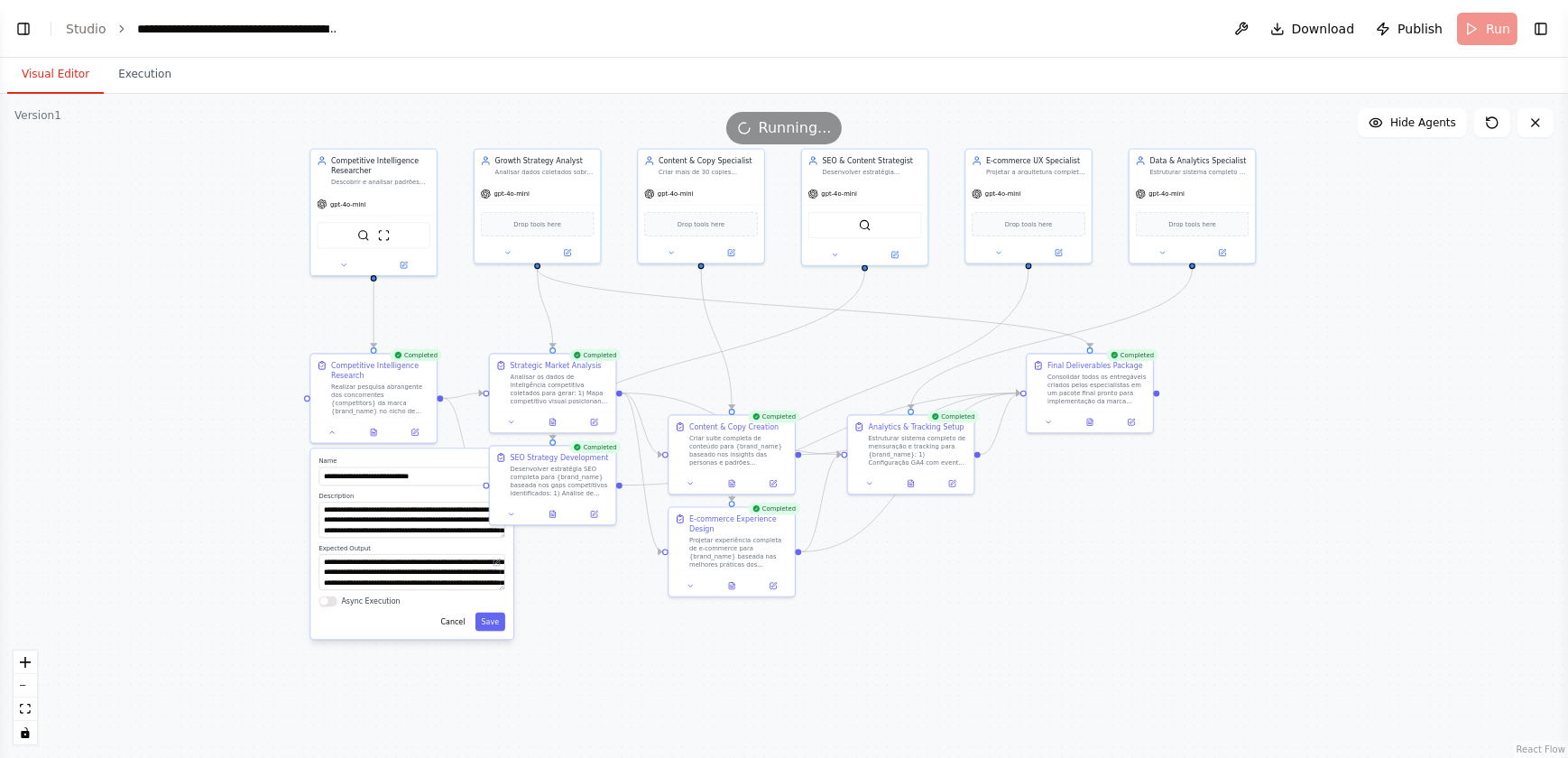
drag, startPoint x: 189, startPoint y: 375, endPoint x: 155, endPoint y: 361, distance: 36.8
click at [155, 361] on div ".deletable-edge-delete-btn { width: 20px; height: 20px; border: 0px solid #ffff…" at bounding box center [784, 426] width 1568 height 664
click at [1113, 29] on span "Download" at bounding box center [1323, 29] width 63 height 18
click at [902, 501] on div ".deletable-edge-delete-btn { width: 20px; height: 20px; border: 0px solid #ffff…" at bounding box center [784, 426] width 1568 height 664
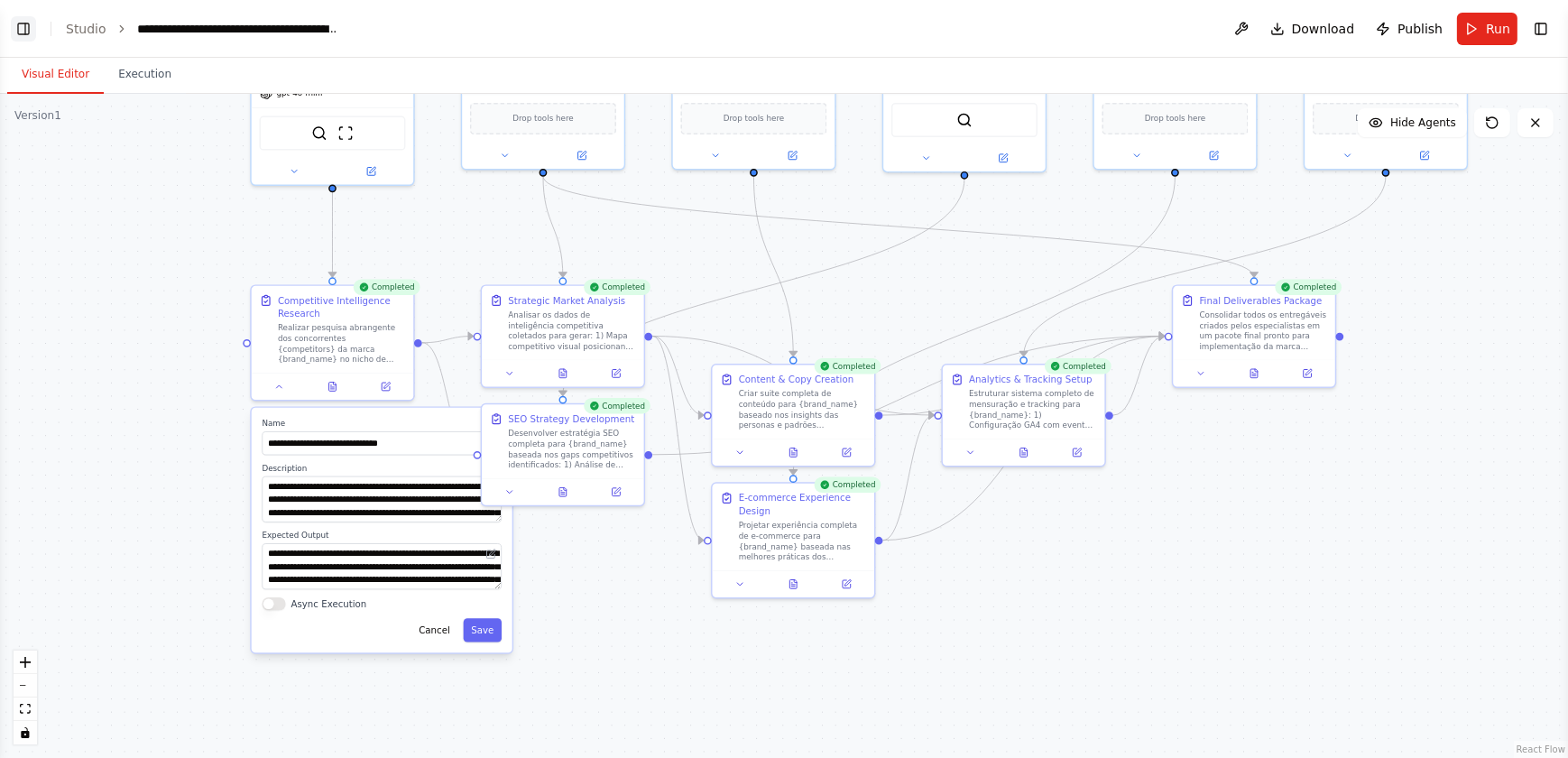
click at [23, 31] on button "Toggle Left Sidebar" at bounding box center [23, 28] width 25 height 25
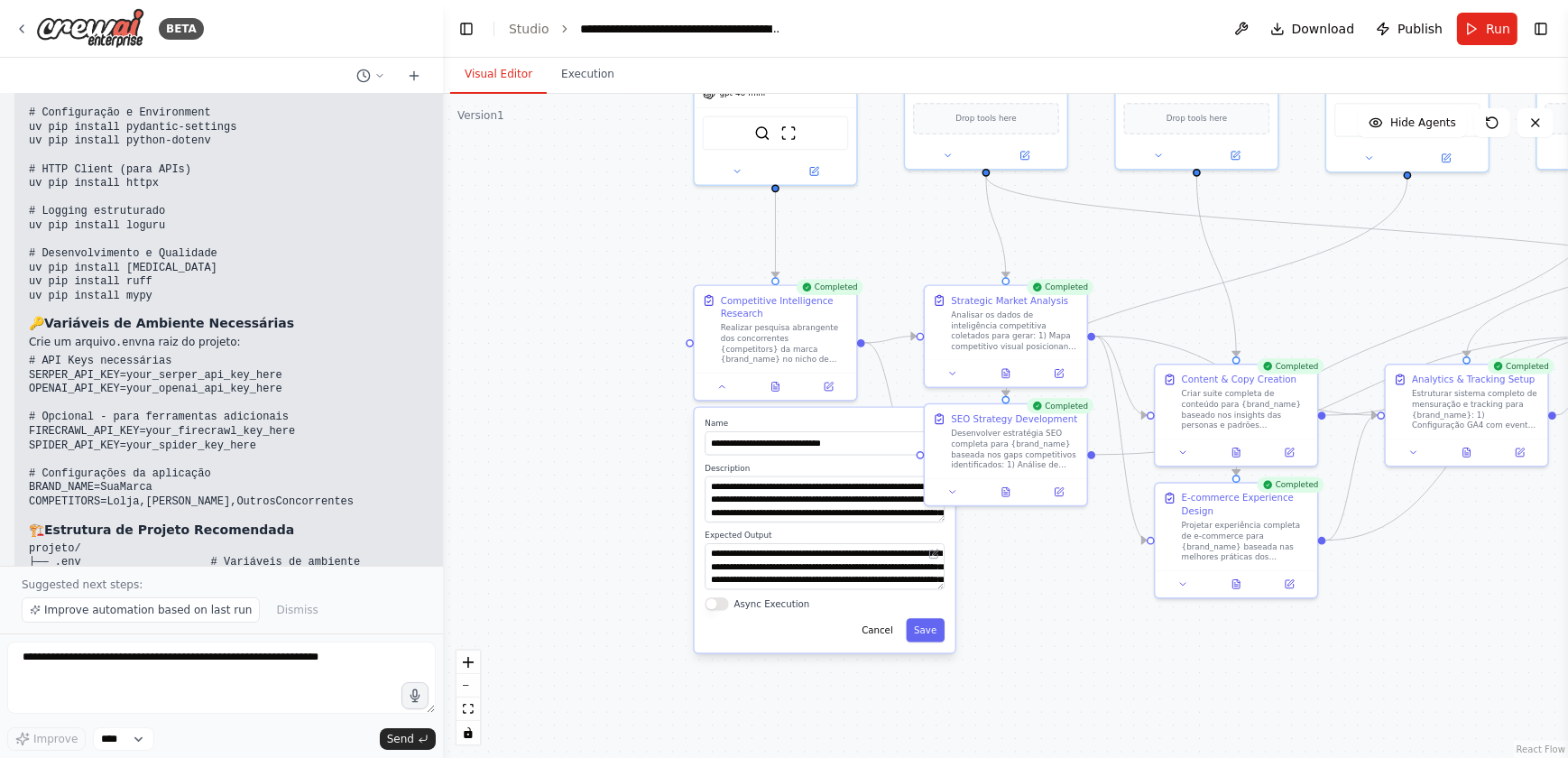
scroll to position [4685, 0]
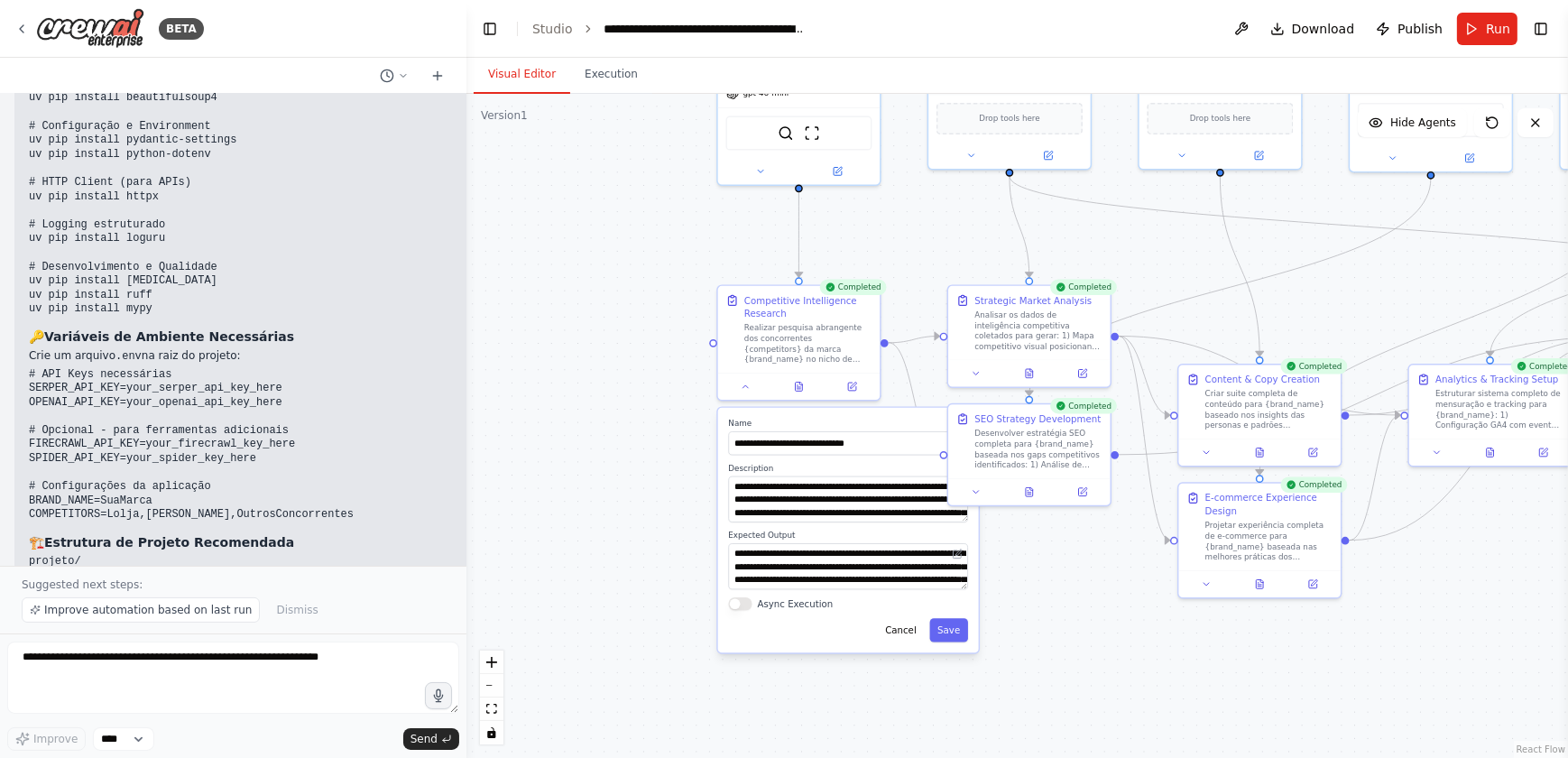
drag, startPoint x: 222, startPoint y: 493, endPoint x: 467, endPoint y: 515, distance: 246.0
click at [467, 501] on div "BETA Rotina de Primeiro Contato (CrewAI) — Projeto “Engenharia Reversa Ética de…" at bounding box center [784, 379] width 1568 height 758
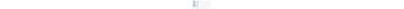
scroll to position [5339, 0]
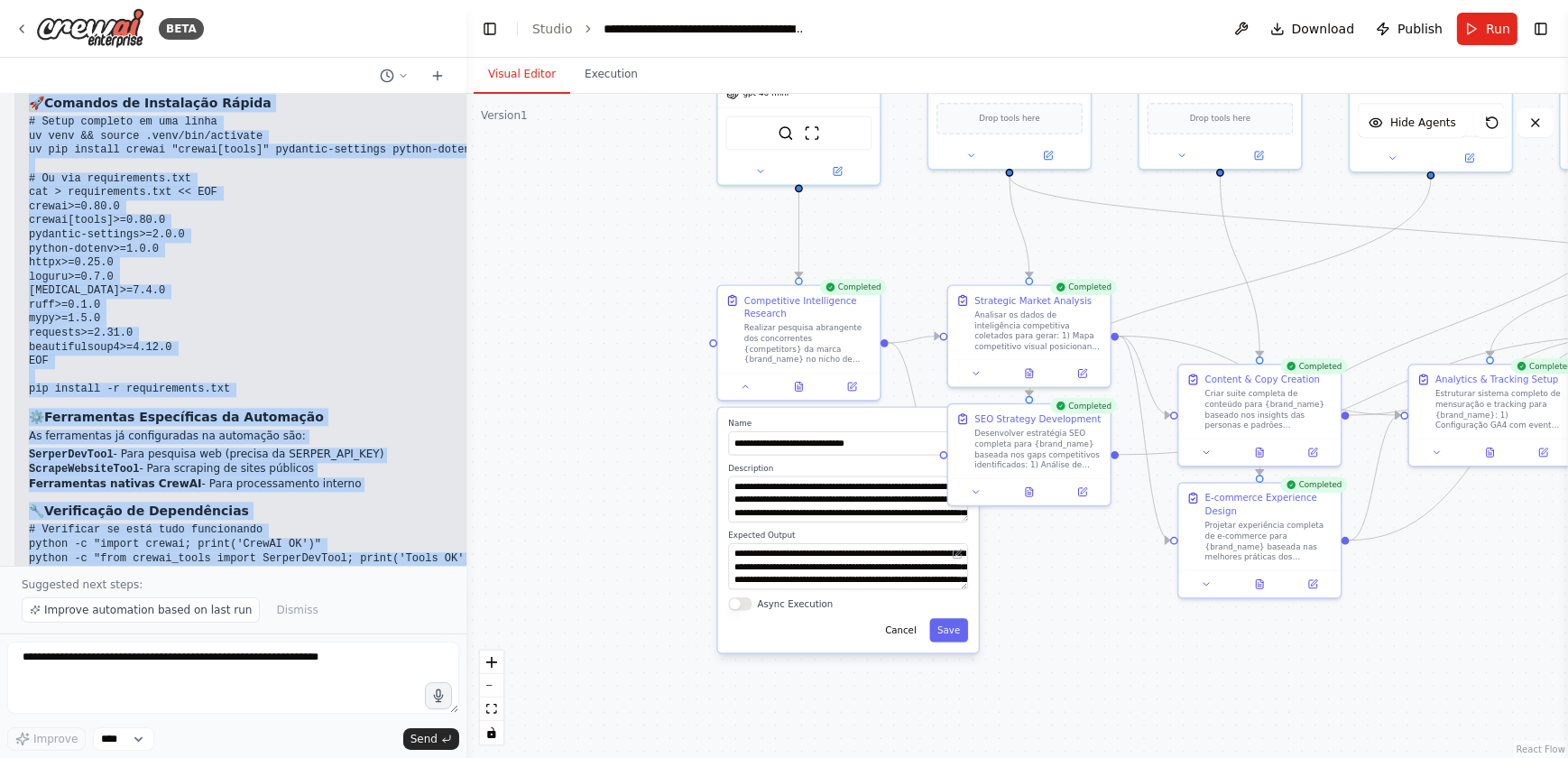
drag, startPoint x: 47, startPoint y: 379, endPoint x: 245, endPoint y: 543, distance: 257.1
copy div "DEPENDÊNCIAS E SETUP COMPLETO Baseado na automação criada, aqui estão as depend…"
drag, startPoint x: 664, startPoint y: 389, endPoint x: 702, endPoint y: 234, distance: 159.6
click at [664, 389] on div ".deletable-edge-delete-btn { width: 20px; height: 20px; border: 0px solid #ffff…" at bounding box center [1017, 426] width 1101 height 664
